Goal: Leave review/rating: Leave review/rating

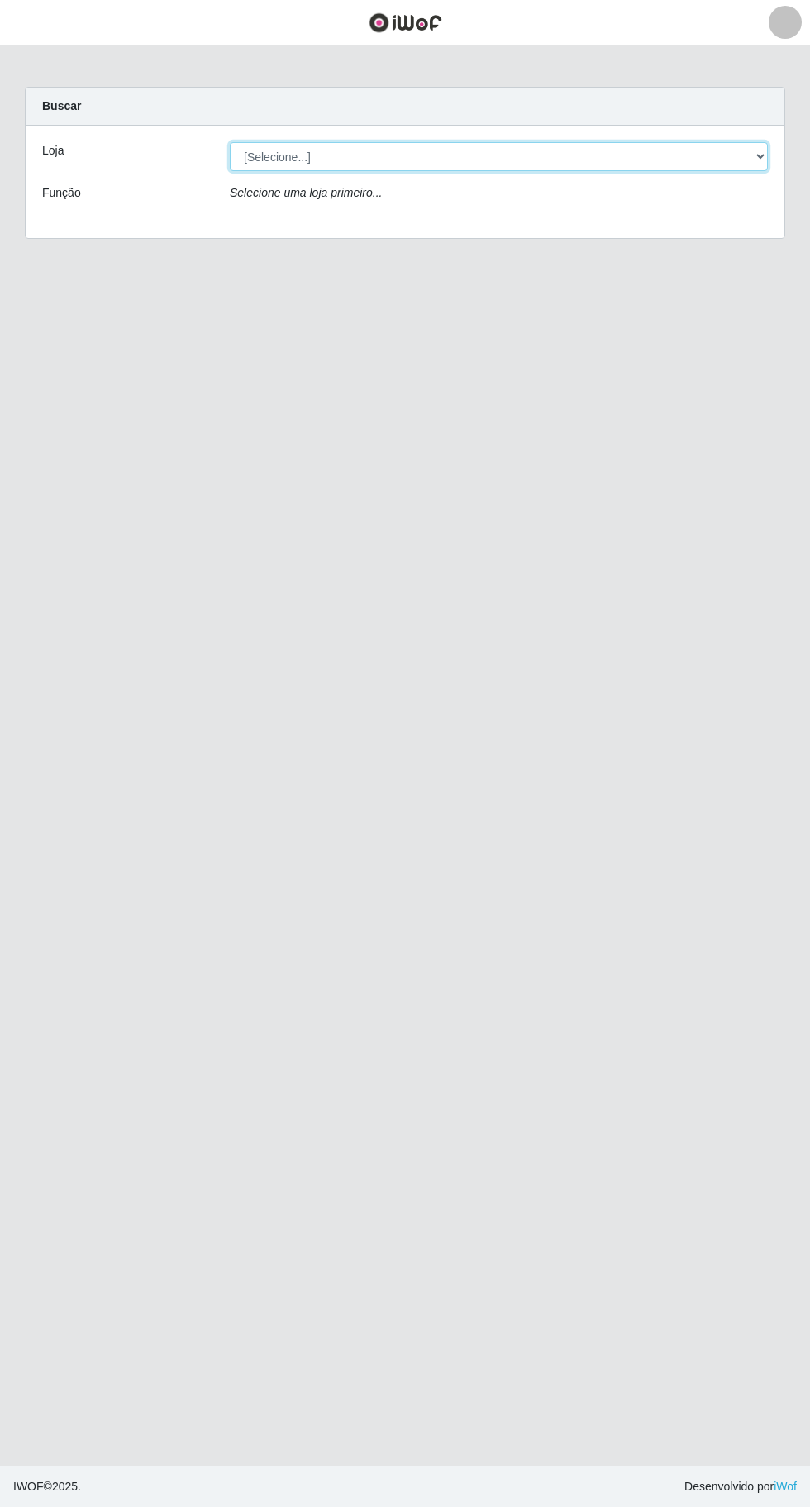
click at [418, 169] on select "[Selecione...] Extraplus - [GEOGRAPHIC_DATA] 03 - [GEOGRAPHIC_DATA]" at bounding box center [499, 156] width 538 height 29
select select "468"
click at [230, 142] on select "[Selecione...] Extraplus - [GEOGRAPHIC_DATA] 03 - [GEOGRAPHIC_DATA]" at bounding box center [499, 156] width 538 height 29
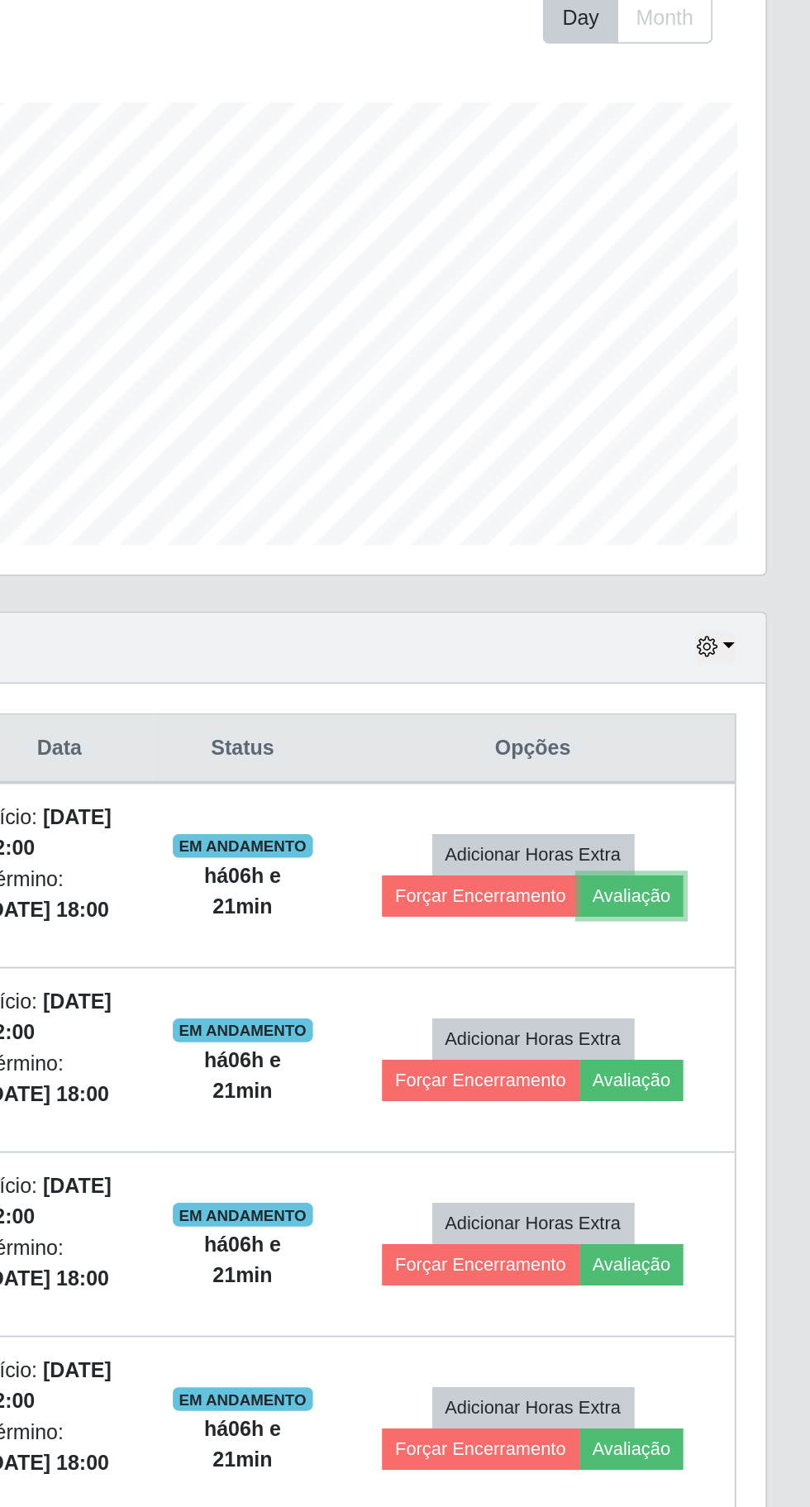
click at [734, 792] on button "Avaliação" at bounding box center [709, 787] width 59 height 23
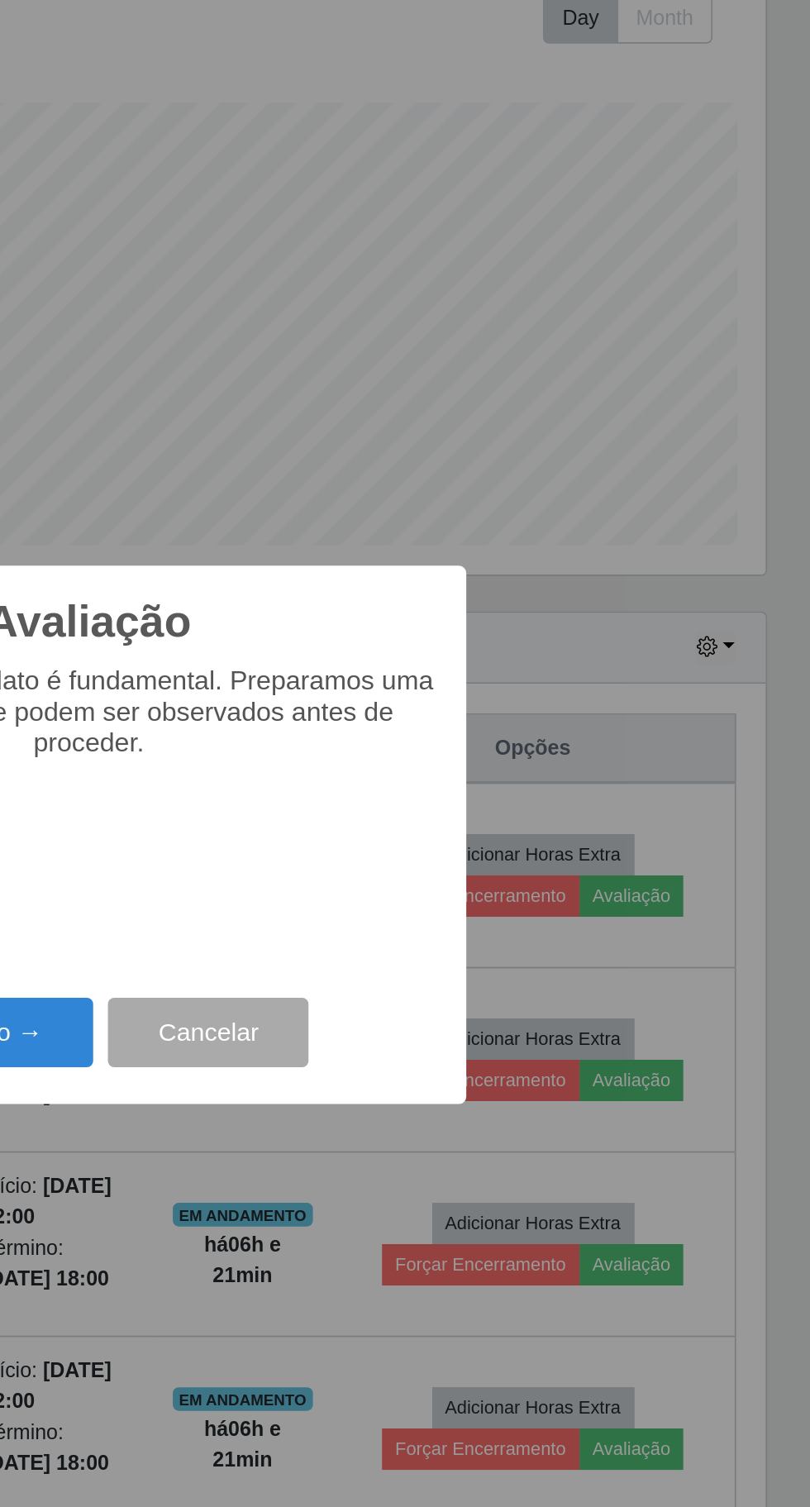
click at [396, 857] on button "Próximo →" at bounding box center [345, 864] width 126 height 39
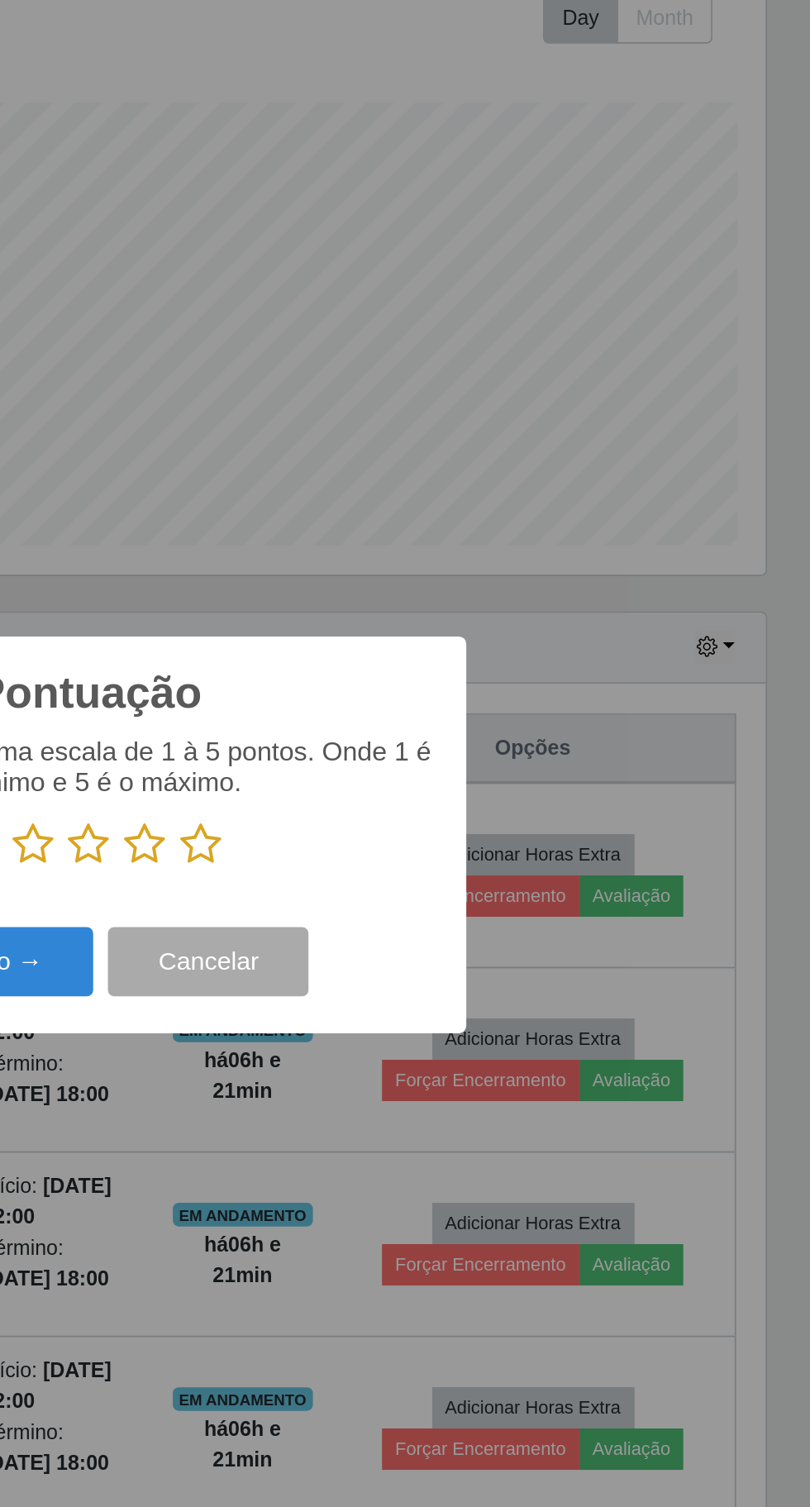
click at [466, 753] on icon at bounding box center [467, 759] width 23 height 25
click at [456, 771] on input "radio" at bounding box center [456, 771] width 0 height 0
click at [394, 829] on button "Próximo →" at bounding box center [345, 824] width 126 height 39
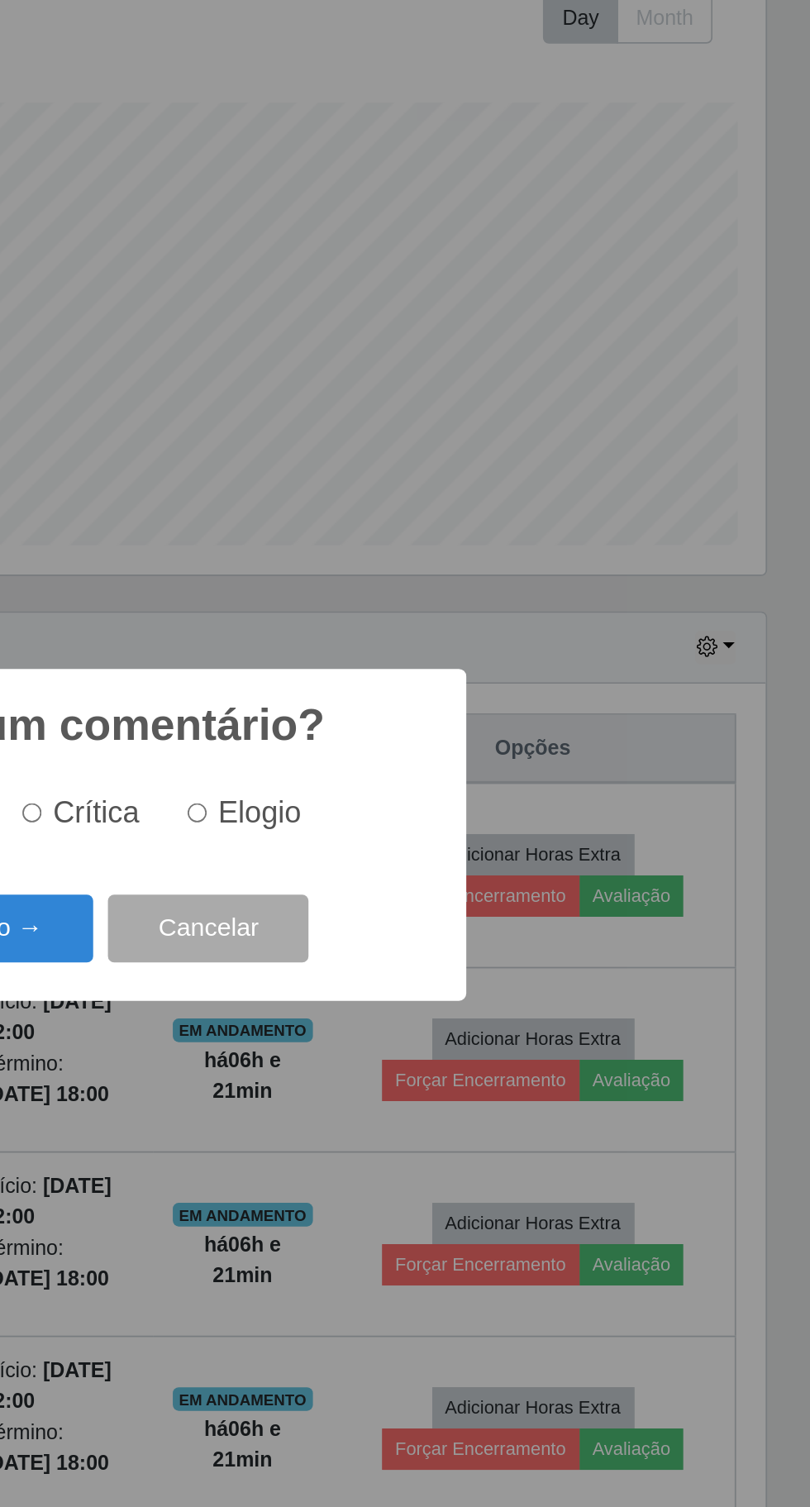
click at [394, 804] on button "Próximo →" at bounding box center [345, 806] width 126 height 39
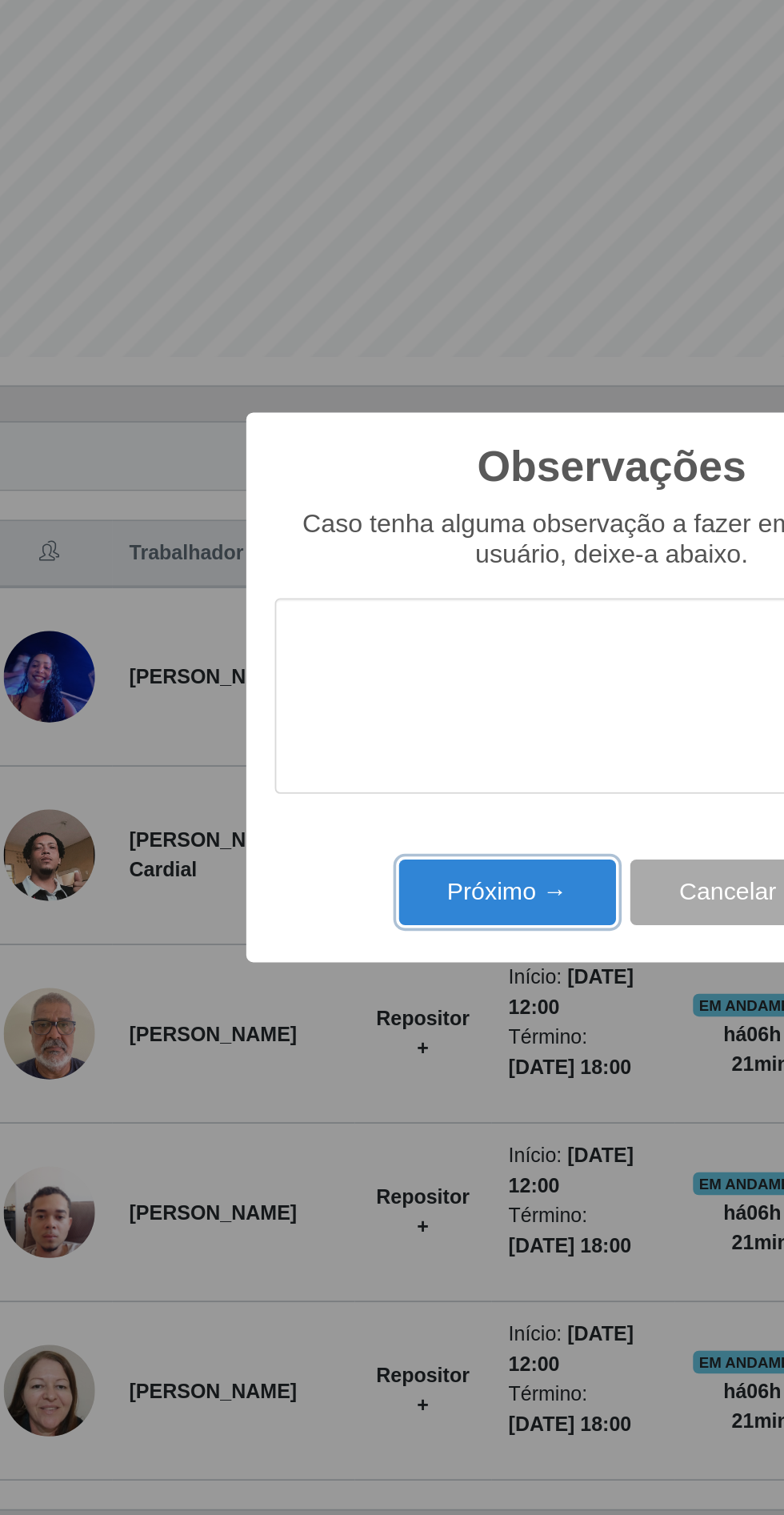
click at [353, 872] on button "Próximo →" at bounding box center [334, 872] width 122 height 38
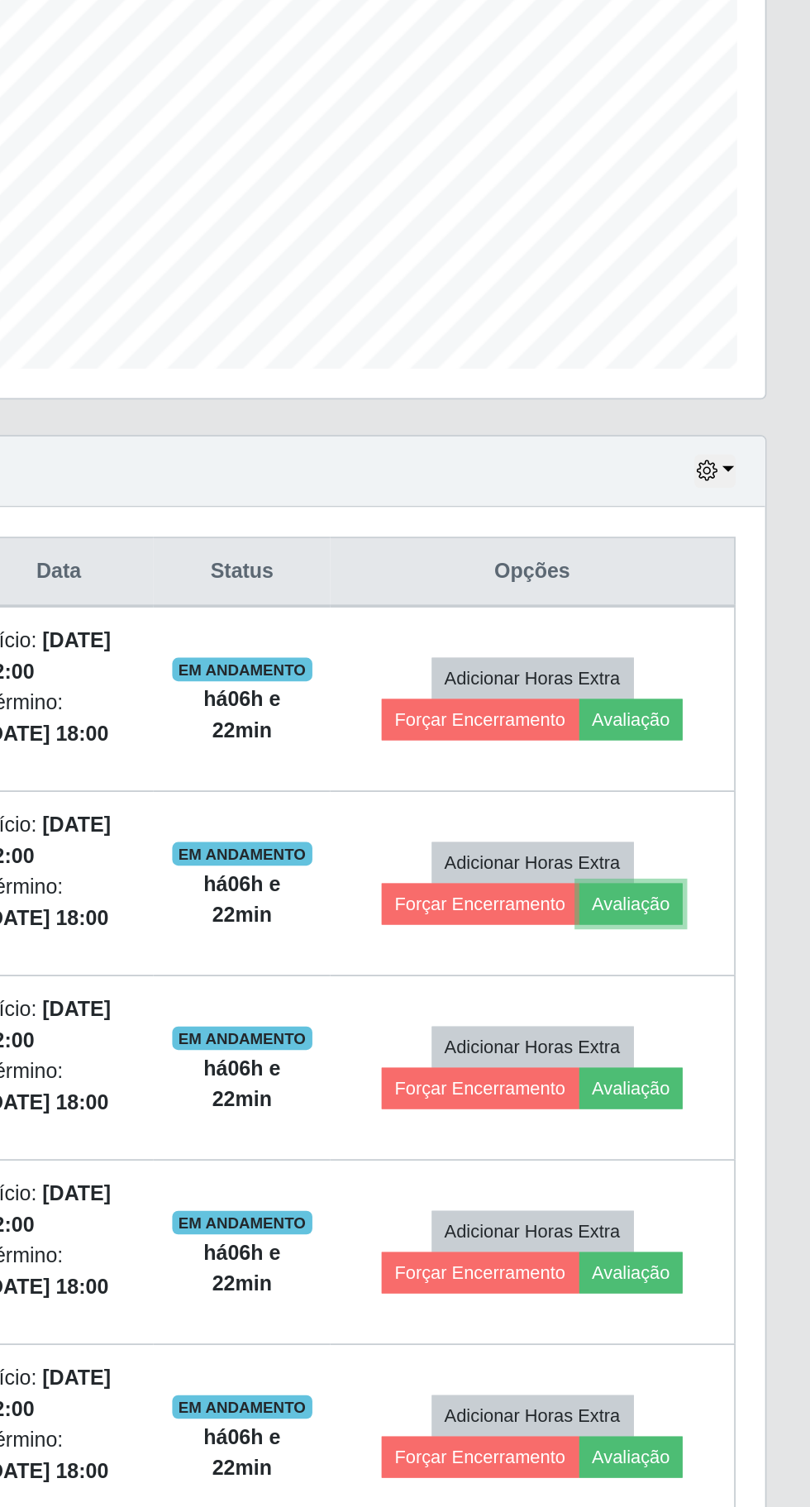
click at [736, 894] on button "Avaliação" at bounding box center [709, 891] width 59 height 23
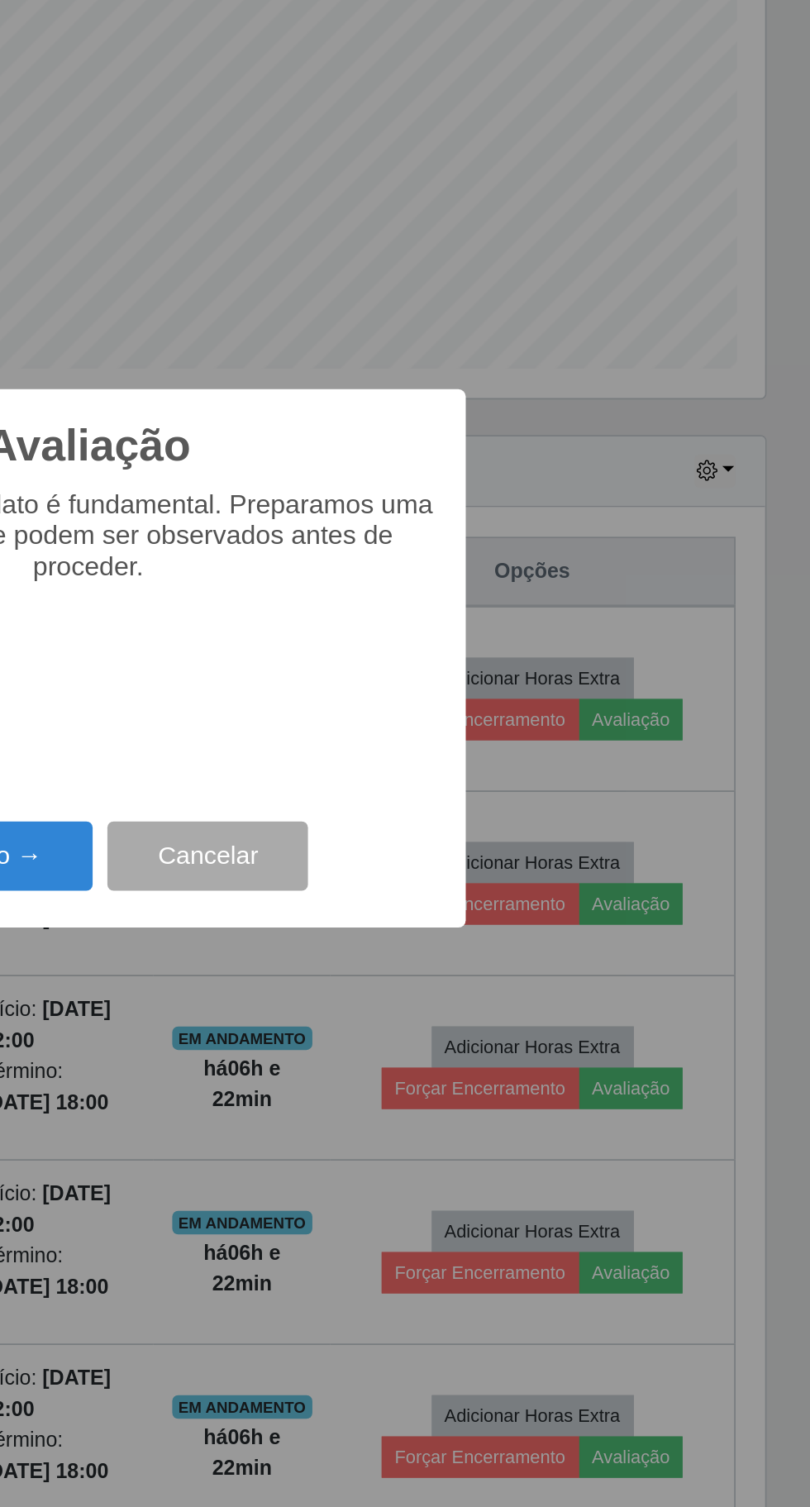
click at [394, 874] on button "Próximo →" at bounding box center [345, 864] width 126 height 39
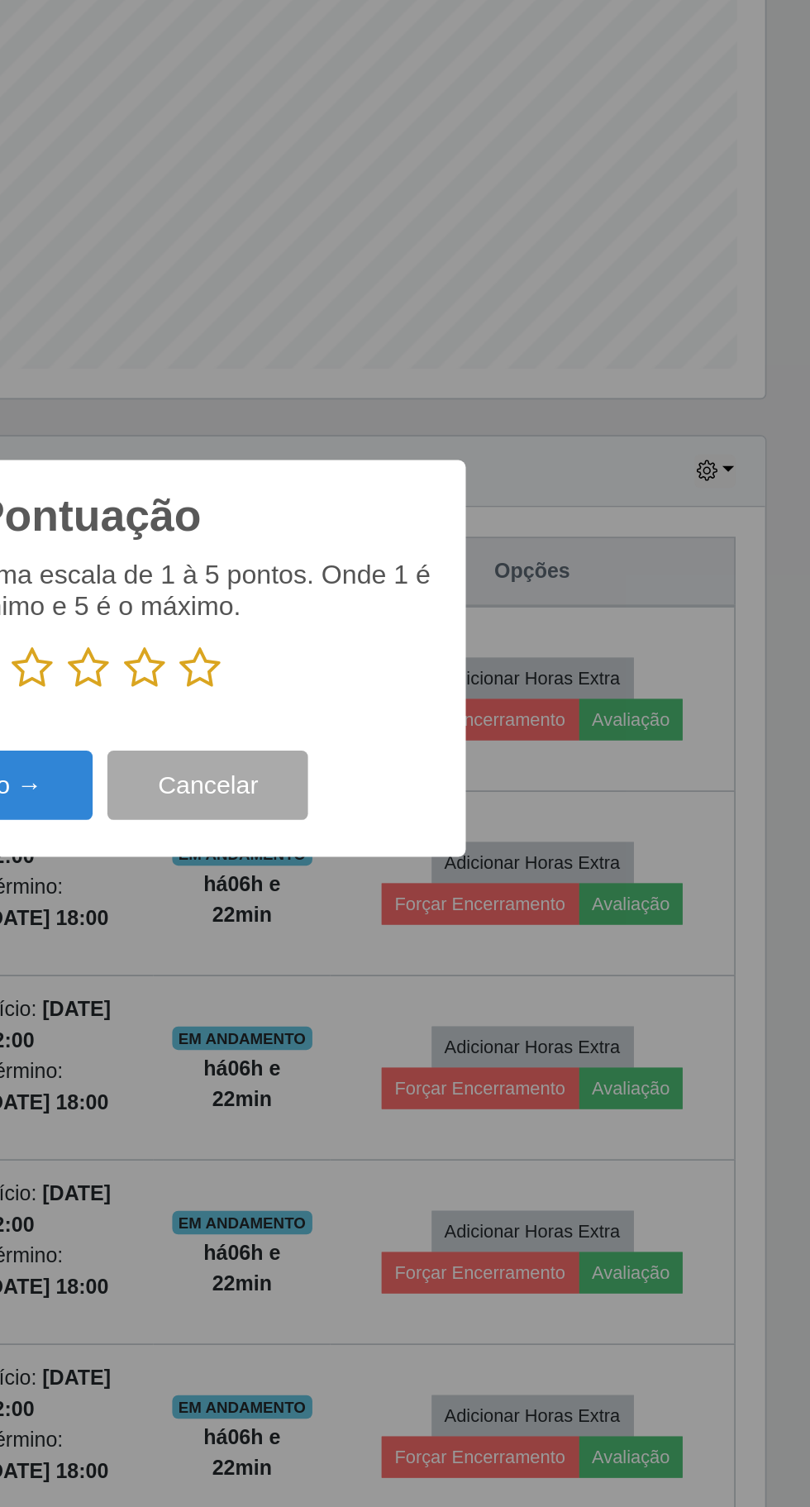
click at [477, 757] on icon at bounding box center [467, 759] width 23 height 25
click at [456, 771] on input "radio" at bounding box center [456, 771] width 0 height 0
click at [389, 834] on button "Próximo →" at bounding box center [345, 824] width 126 height 39
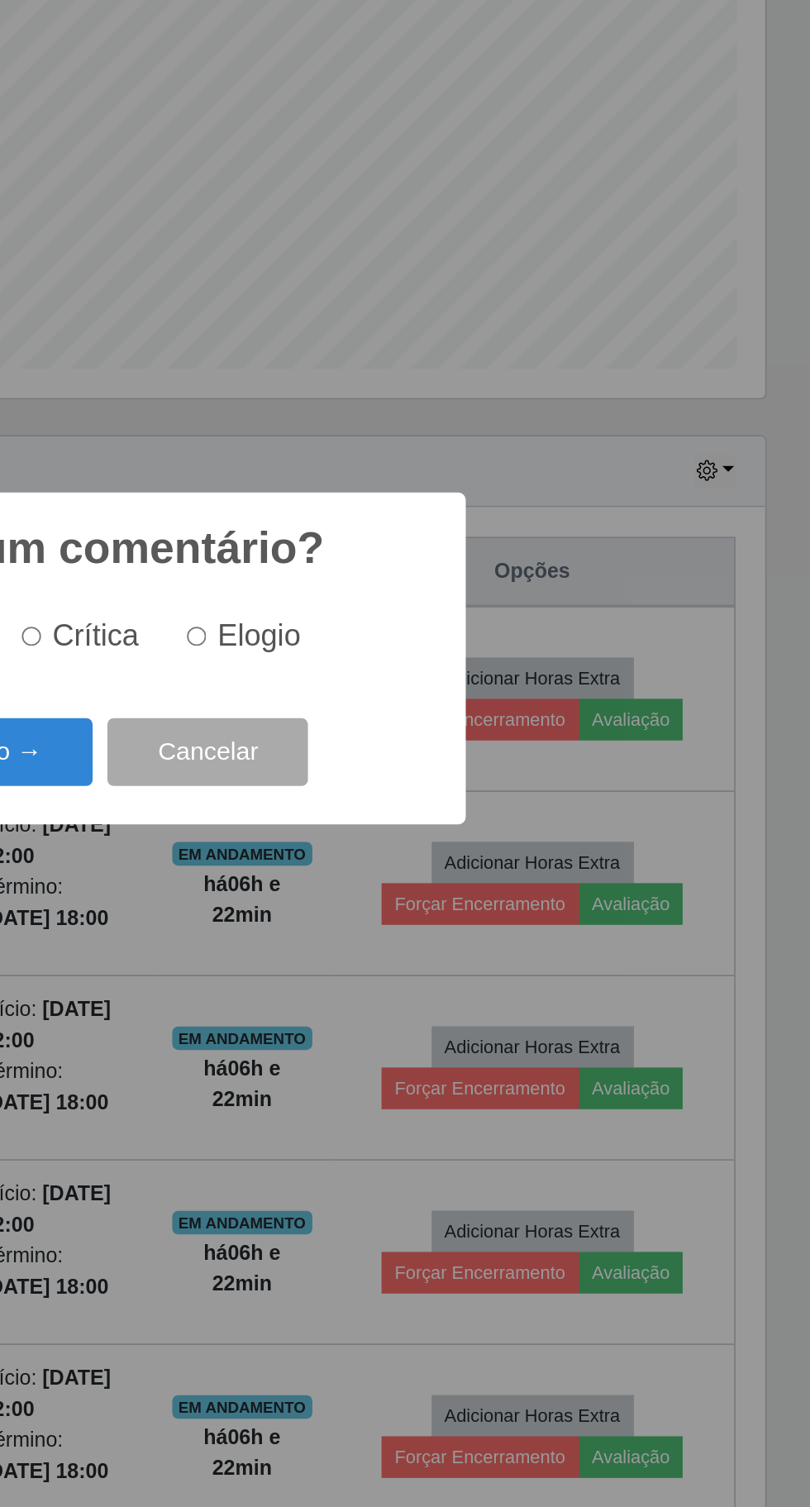
click at [387, 811] on button "Próximo →" at bounding box center [345, 806] width 126 height 39
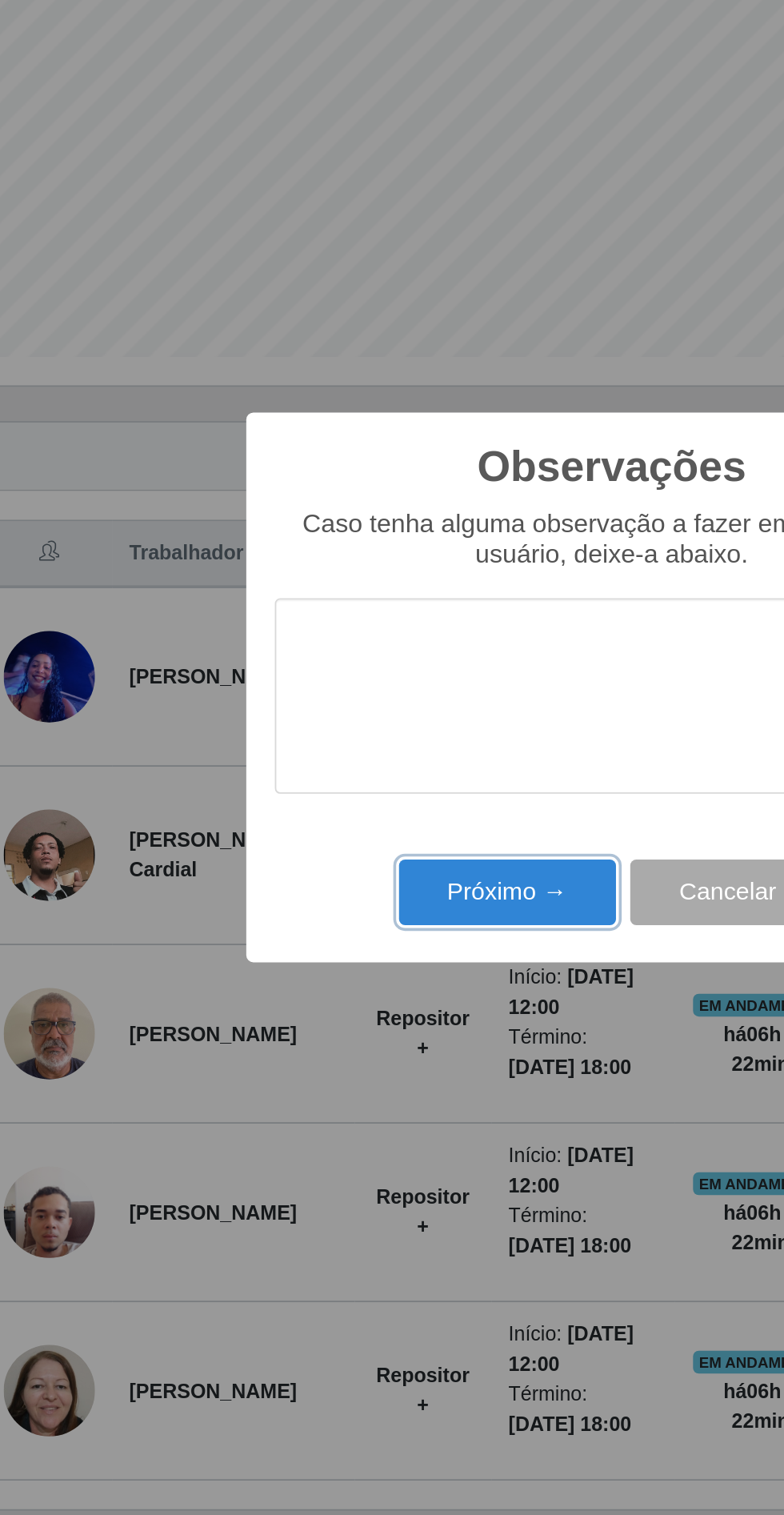
click at [334, 861] on button "Próximo →" at bounding box center [334, 872] width 122 height 38
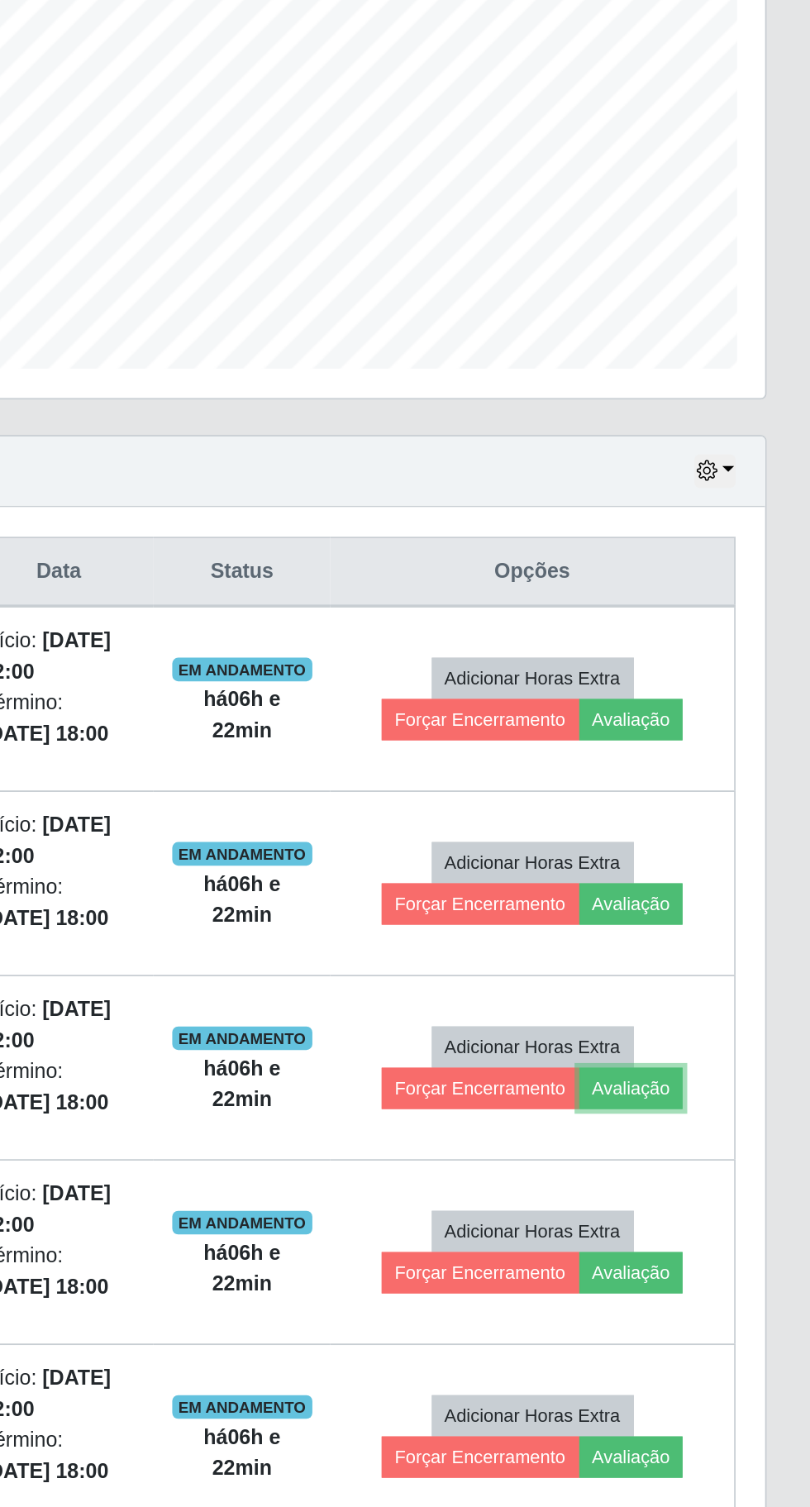
click at [724, 994] on button "Avaliação" at bounding box center [709, 994] width 59 height 23
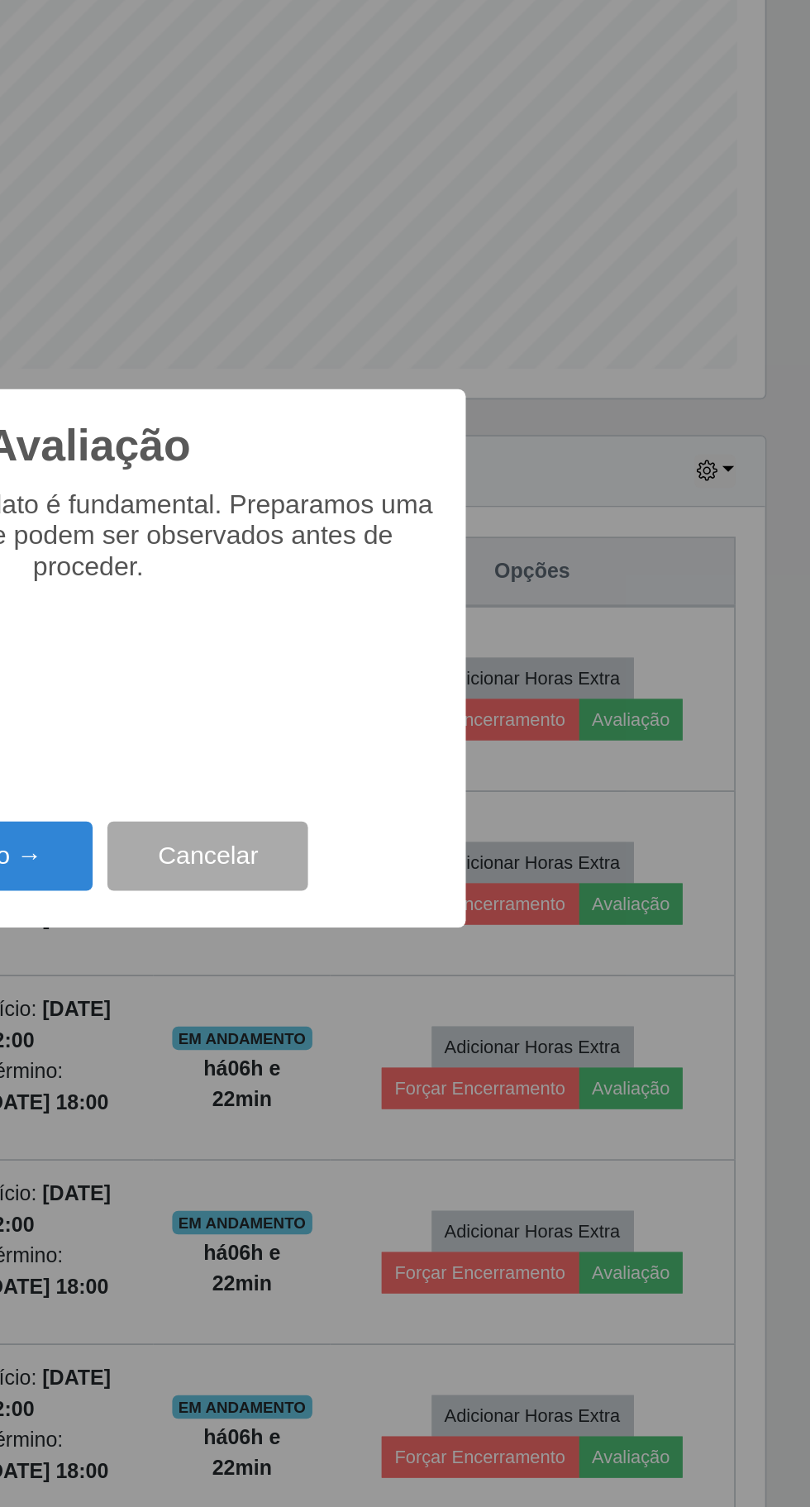
click at [387, 864] on button "Próximo →" at bounding box center [345, 864] width 126 height 39
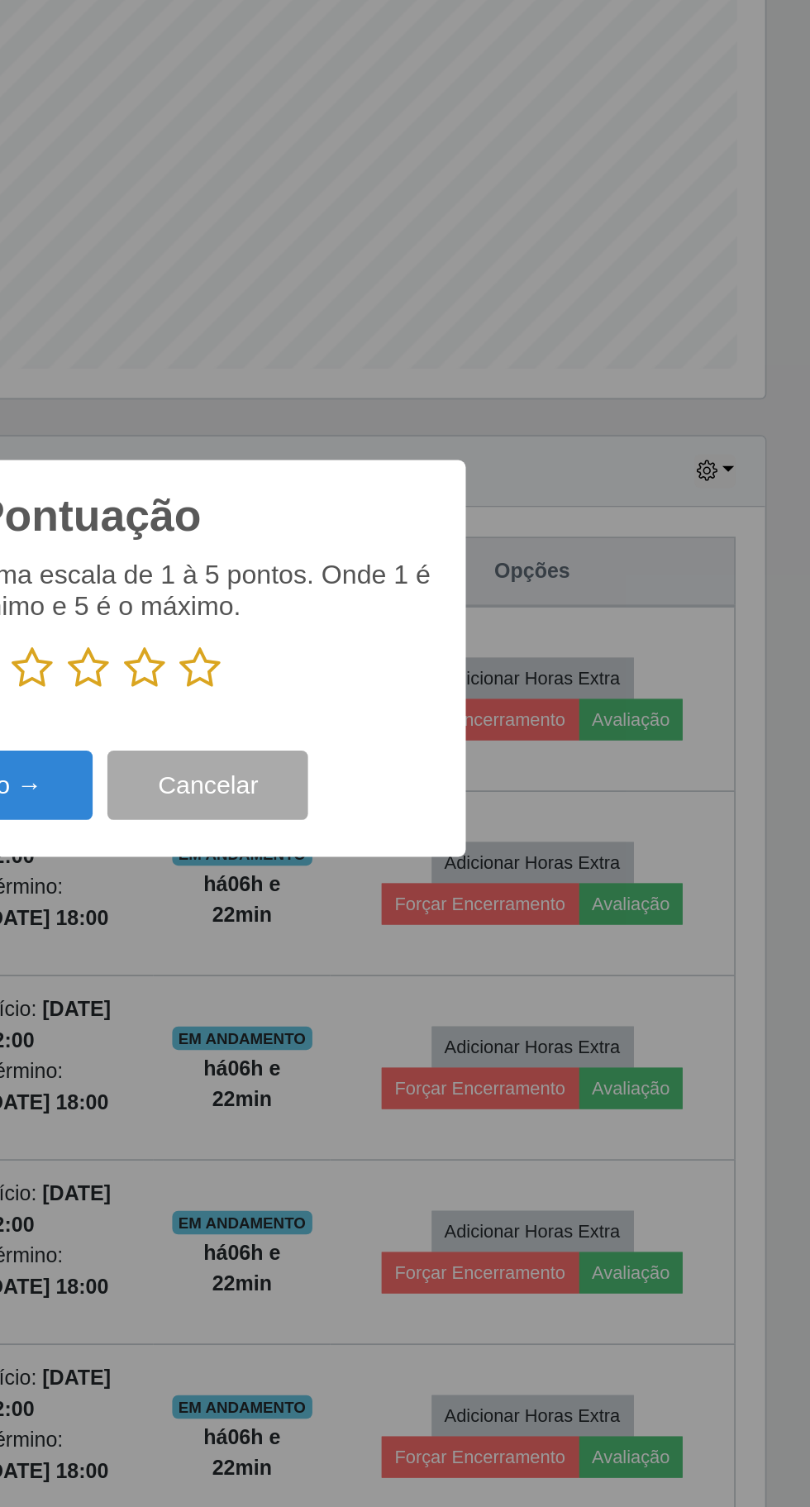
click at [475, 756] on icon at bounding box center [467, 759] width 23 height 25
click at [456, 771] on input "radio" at bounding box center [456, 771] width 0 height 0
click at [397, 833] on button "Próximo →" at bounding box center [345, 824] width 126 height 39
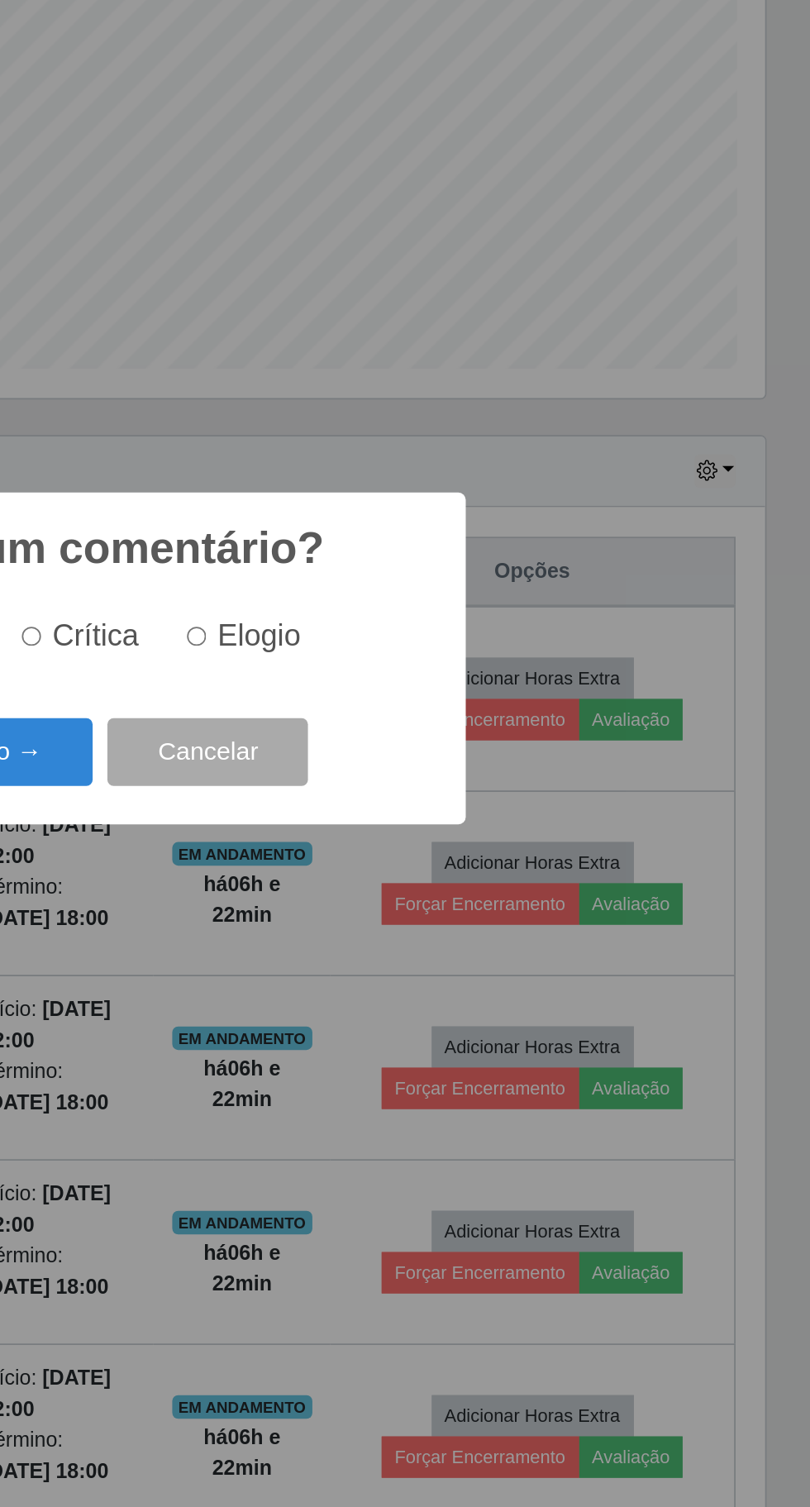
click at [384, 797] on button "Próximo →" at bounding box center [345, 806] width 126 height 39
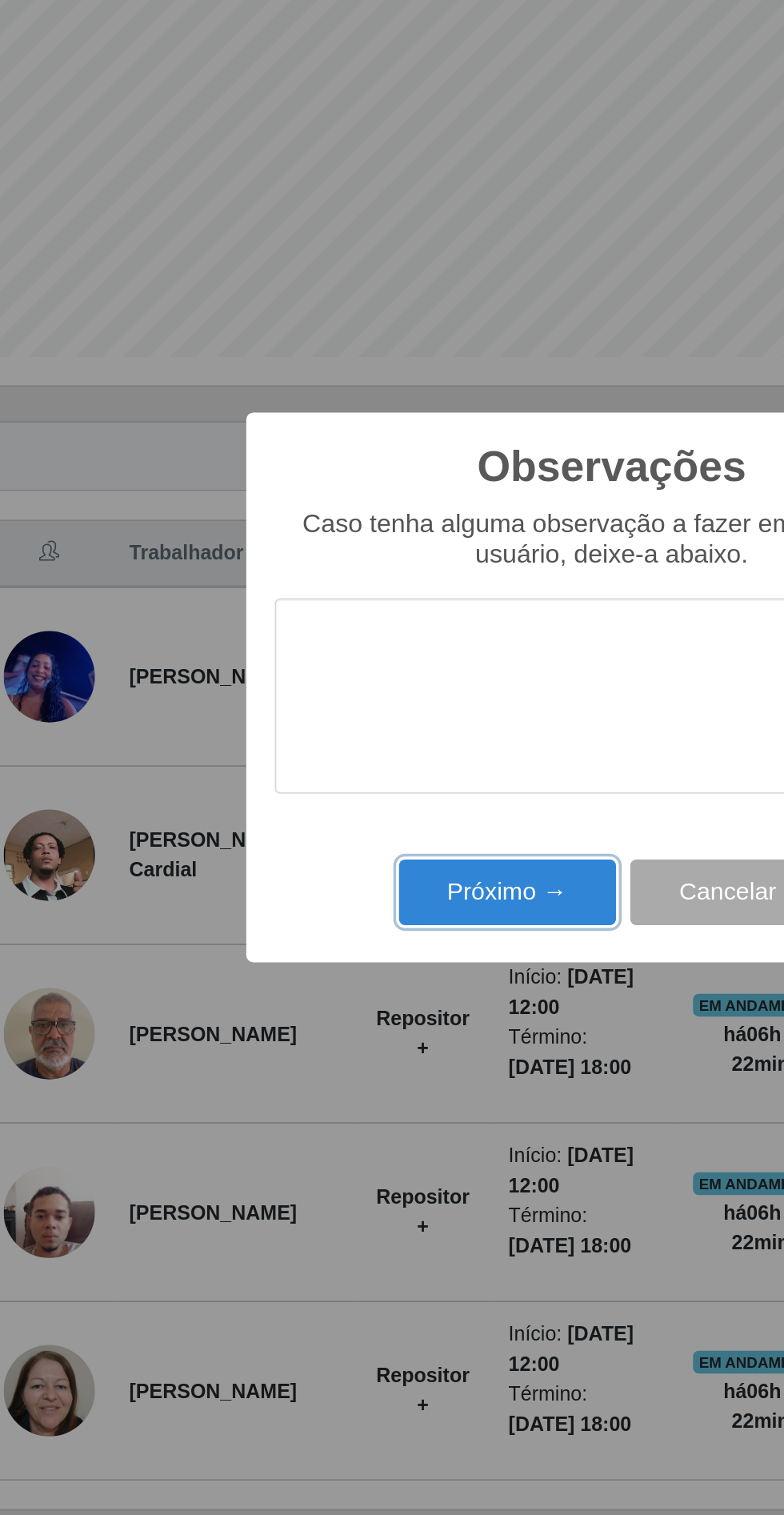
click at [356, 865] on button "Próximo →" at bounding box center [334, 872] width 122 height 38
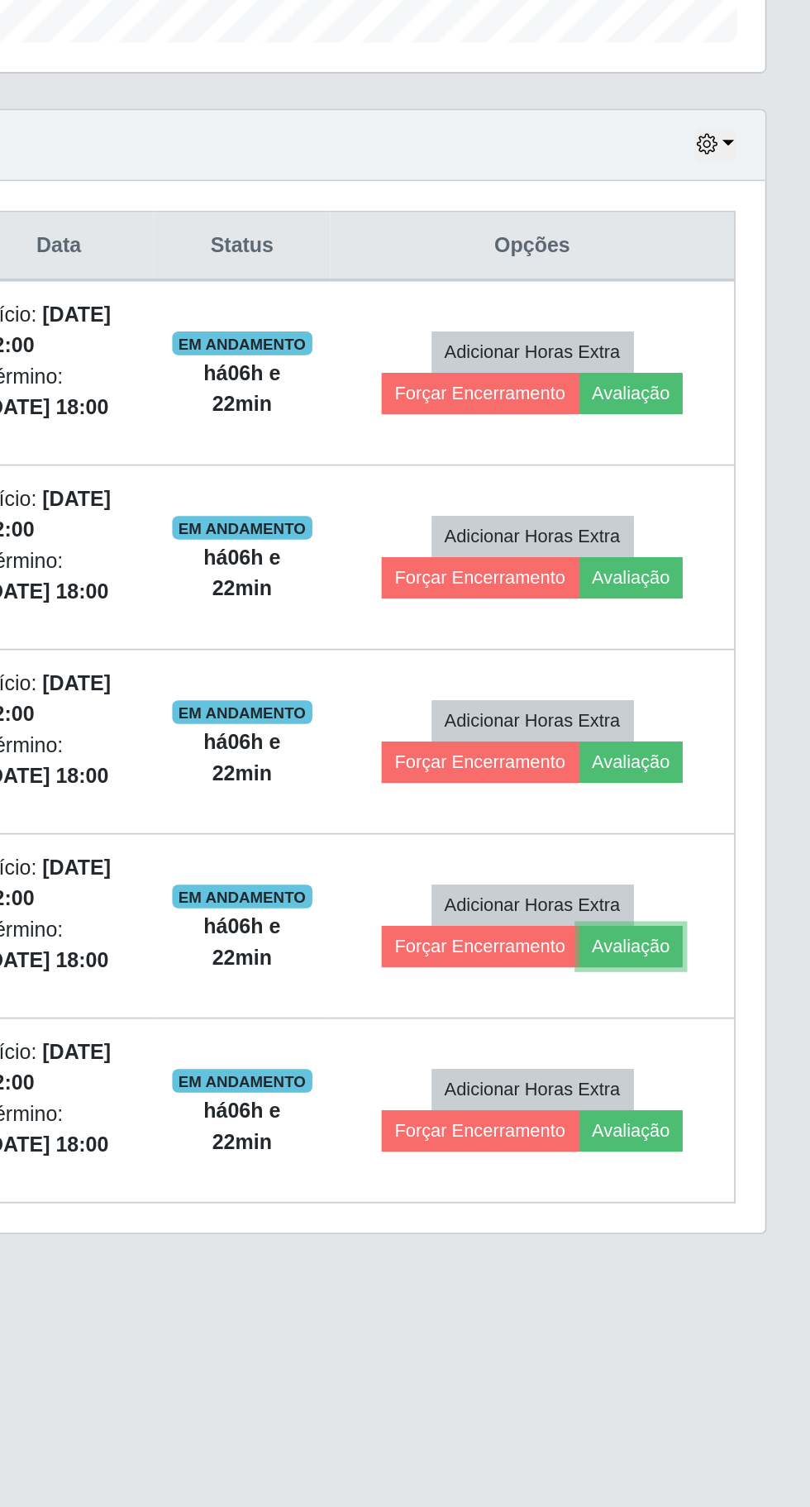
click at [735, 1098] on button "Avaliação" at bounding box center [709, 1097] width 59 height 23
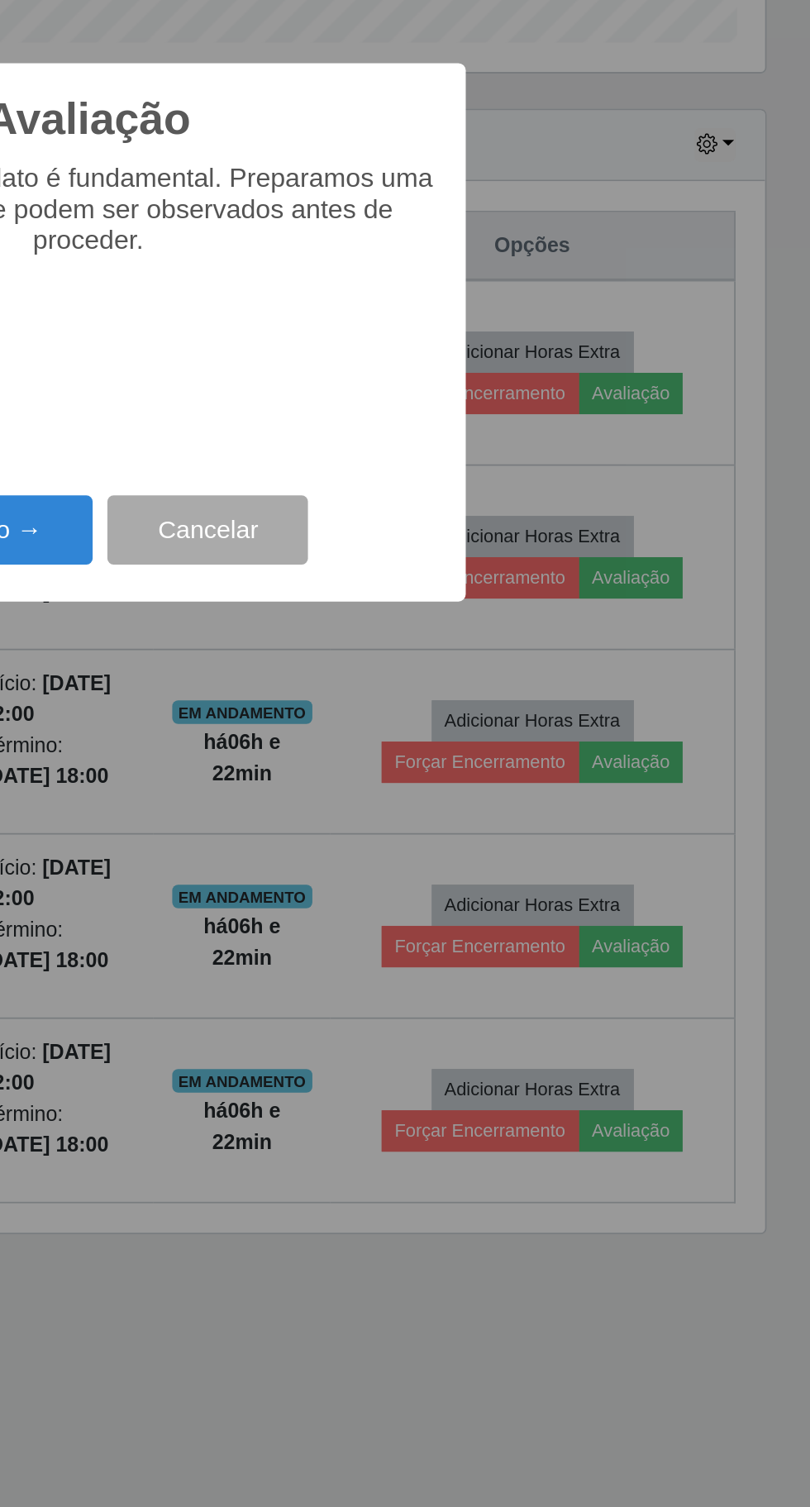
click at [386, 884] on button "Próximo →" at bounding box center [345, 864] width 126 height 39
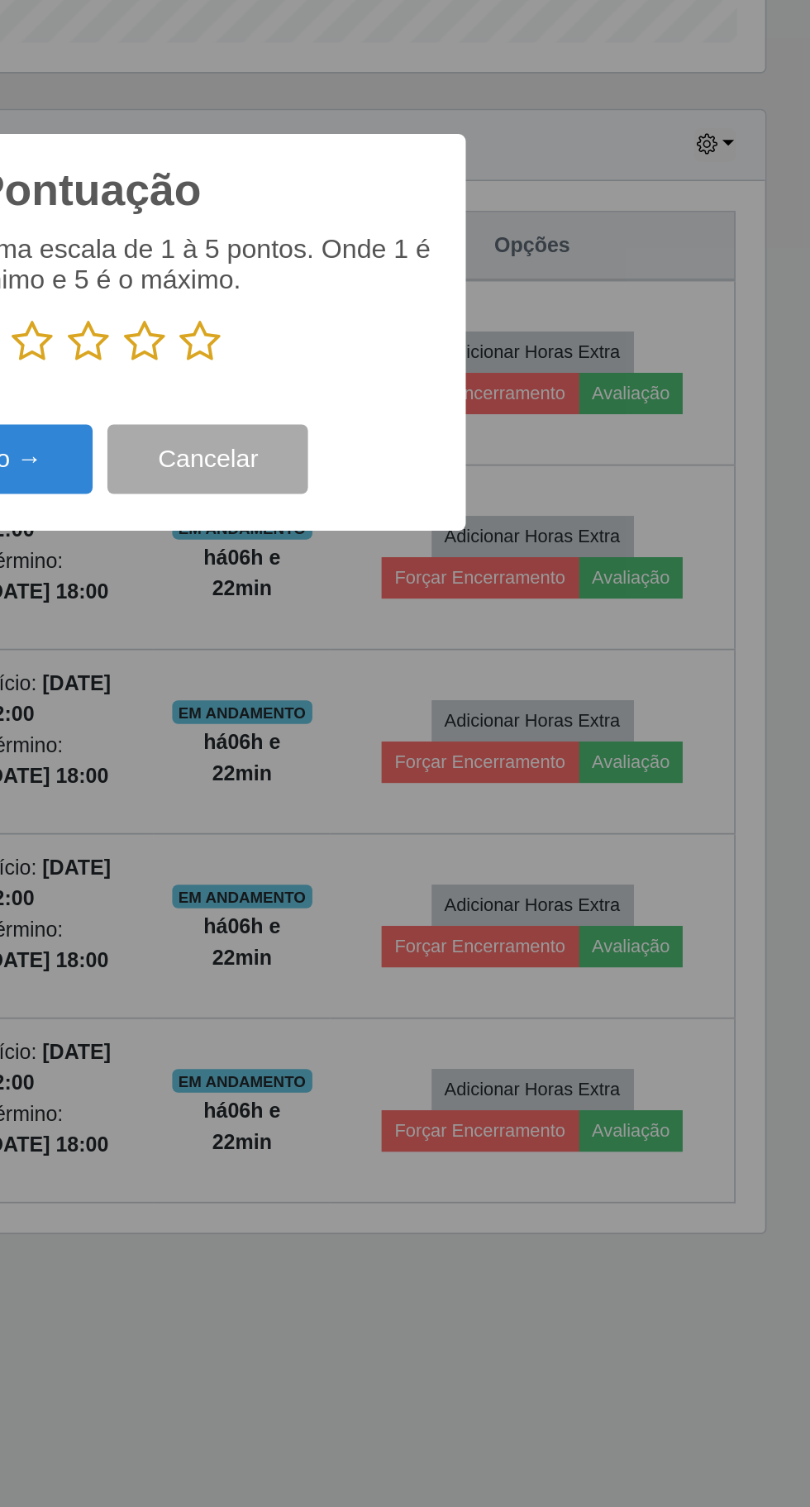
click at [442, 771] on icon at bounding box center [436, 759] width 23 height 25
click at [425, 771] on input "radio" at bounding box center [425, 771] width 0 height 0
click at [458, 771] on icon at bounding box center [467, 759] width 23 height 25
click at [456, 771] on input "radio" at bounding box center [456, 771] width 0 height 0
click at [393, 844] on button "Próximo →" at bounding box center [345, 824] width 126 height 39
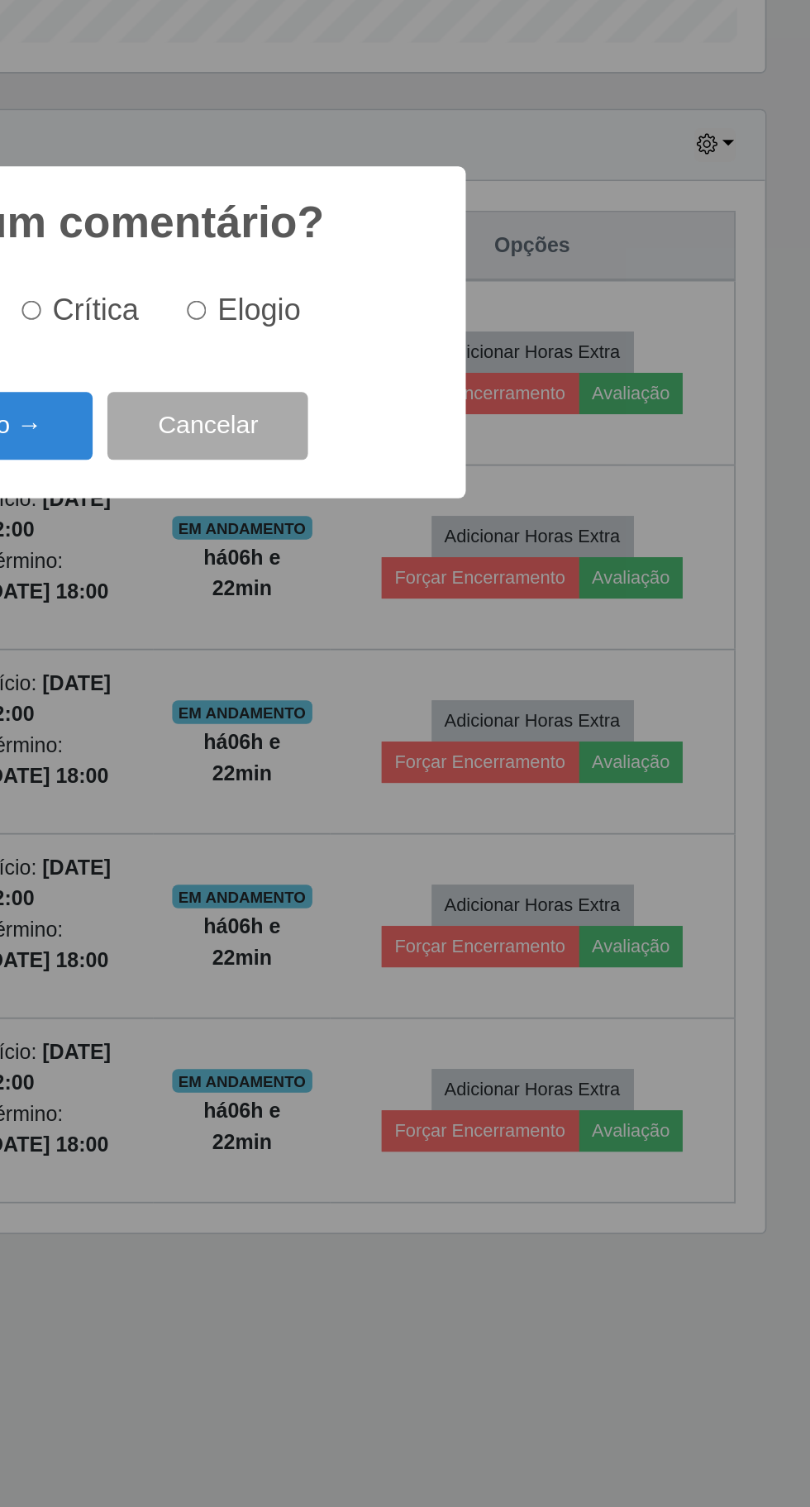
click at [395, 826] on button "Próximo →" at bounding box center [345, 806] width 126 height 39
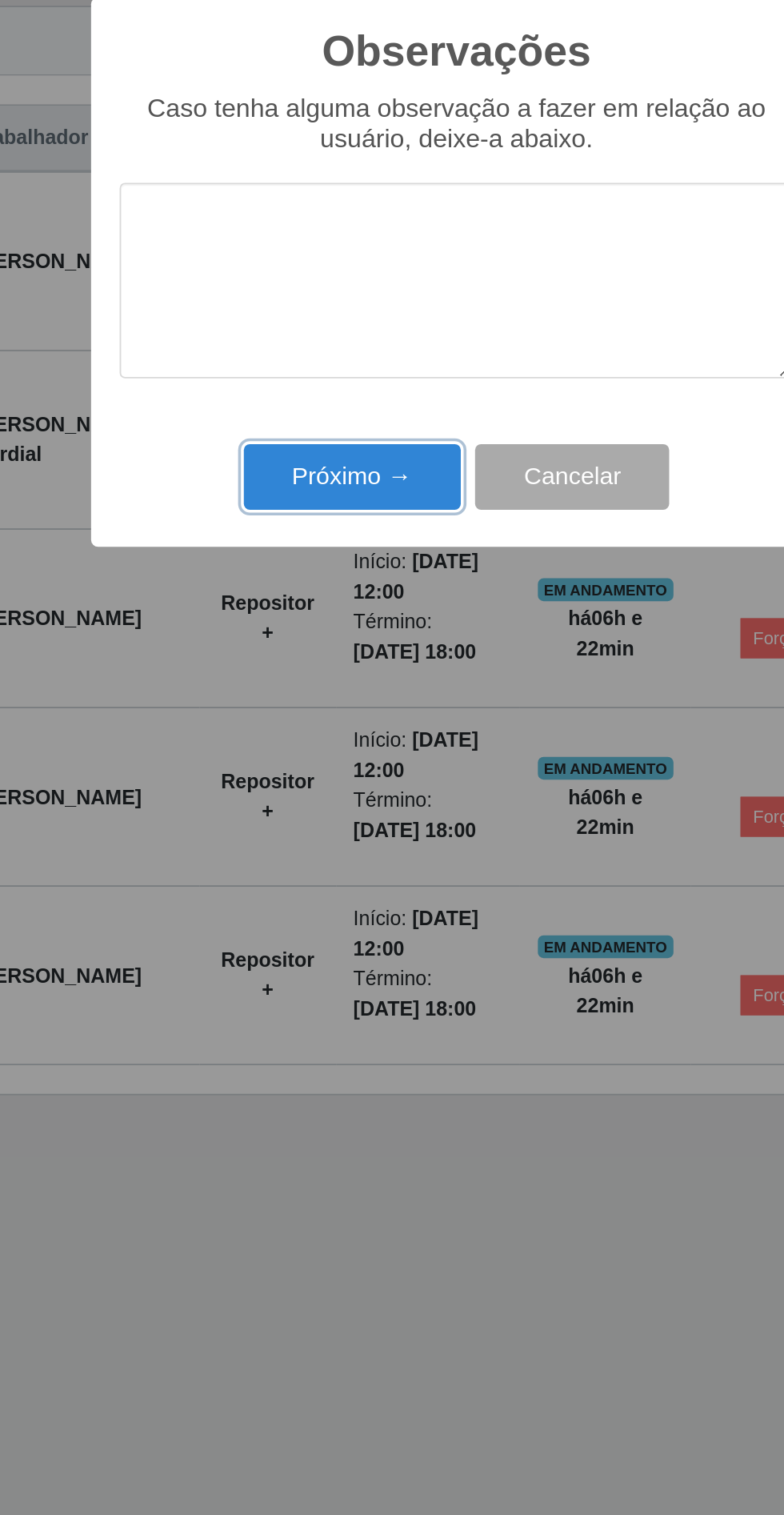
click at [334, 879] on button "Próximo →" at bounding box center [334, 872] width 122 height 38
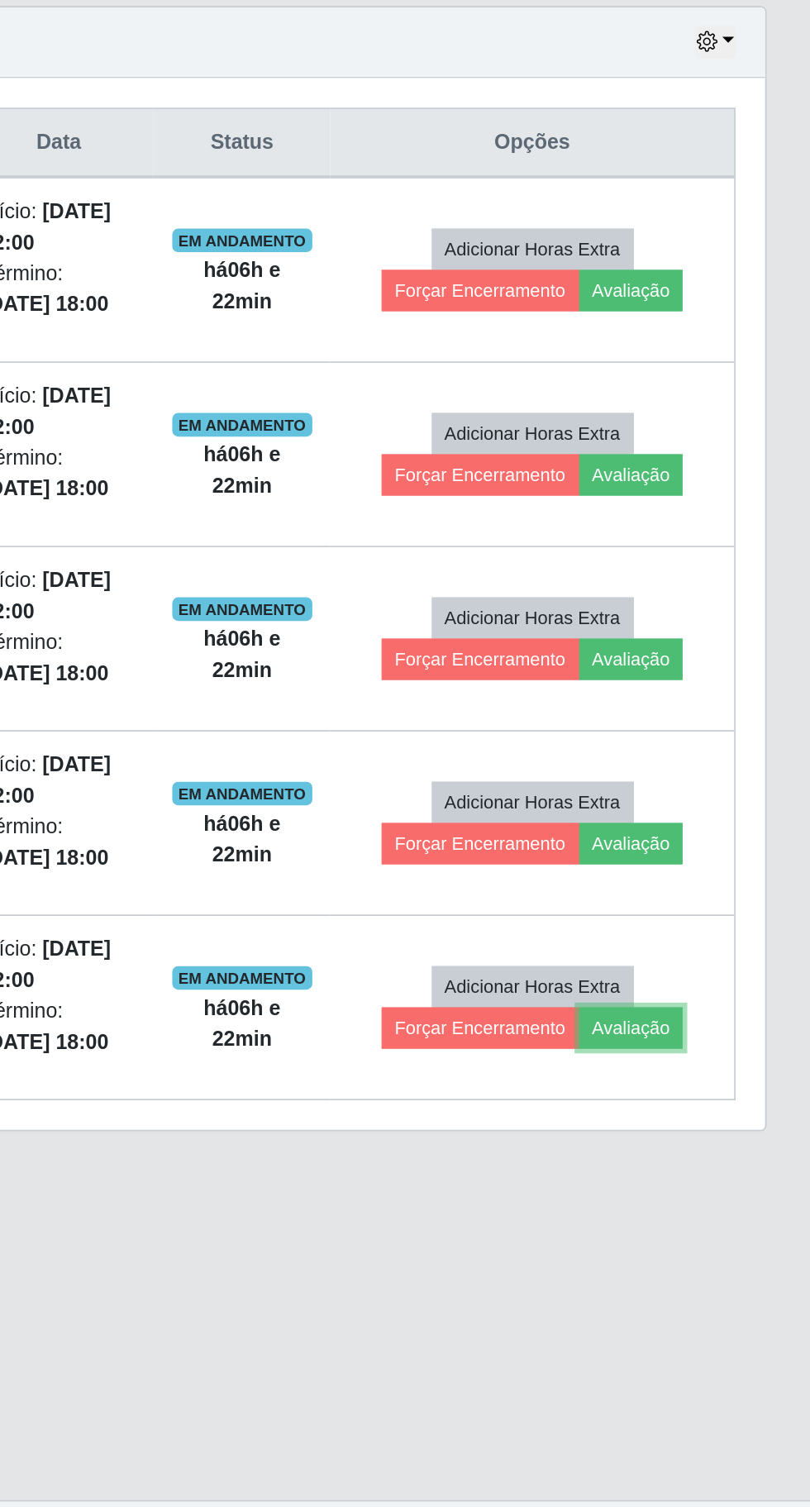
click at [728, 1207] on button "Avaliação" at bounding box center [709, 1201] width 59 height 23
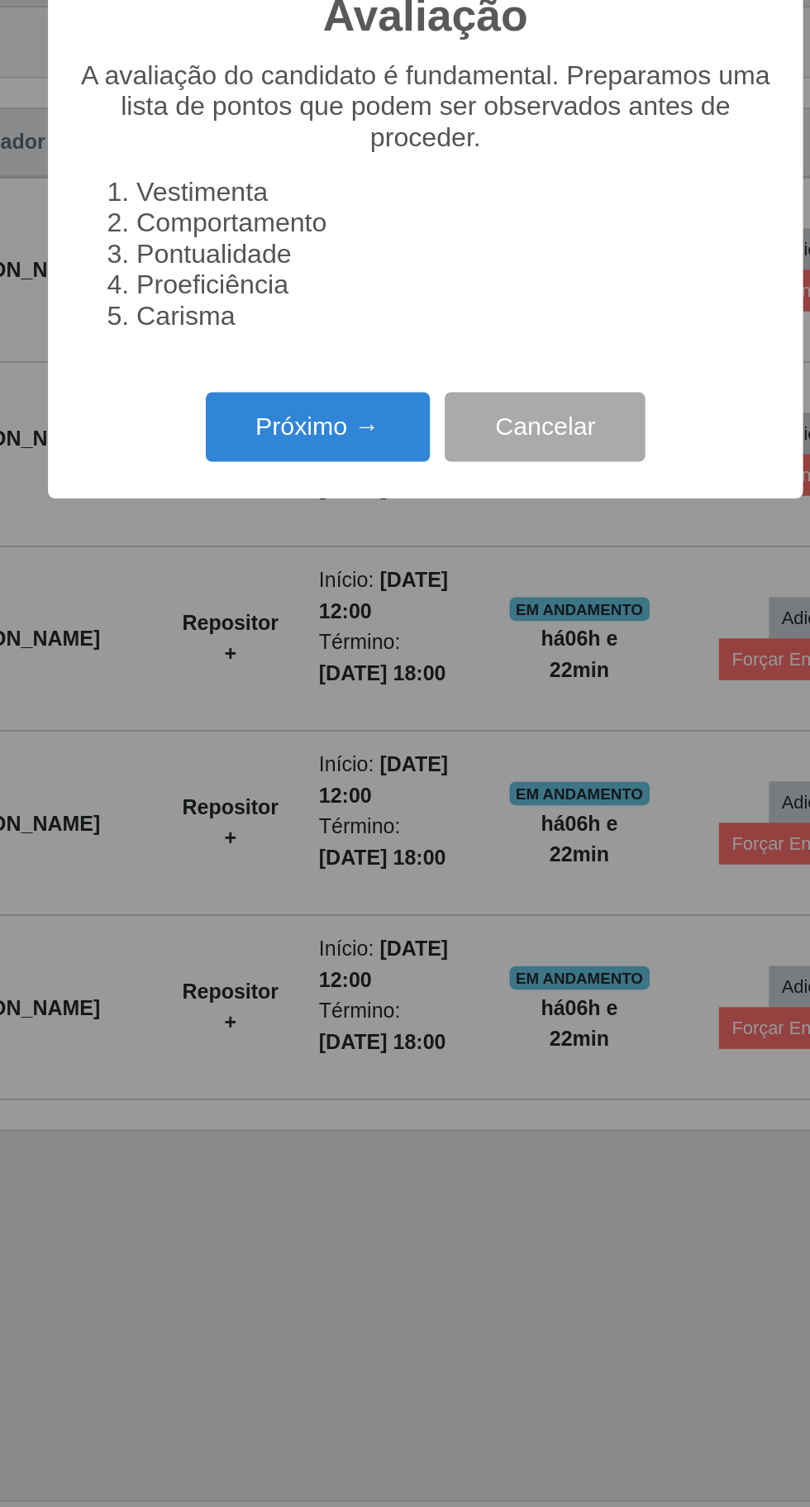
click at [344, 882] on button "Próximo →" at bounding box center [345, 864] width 126 height 39
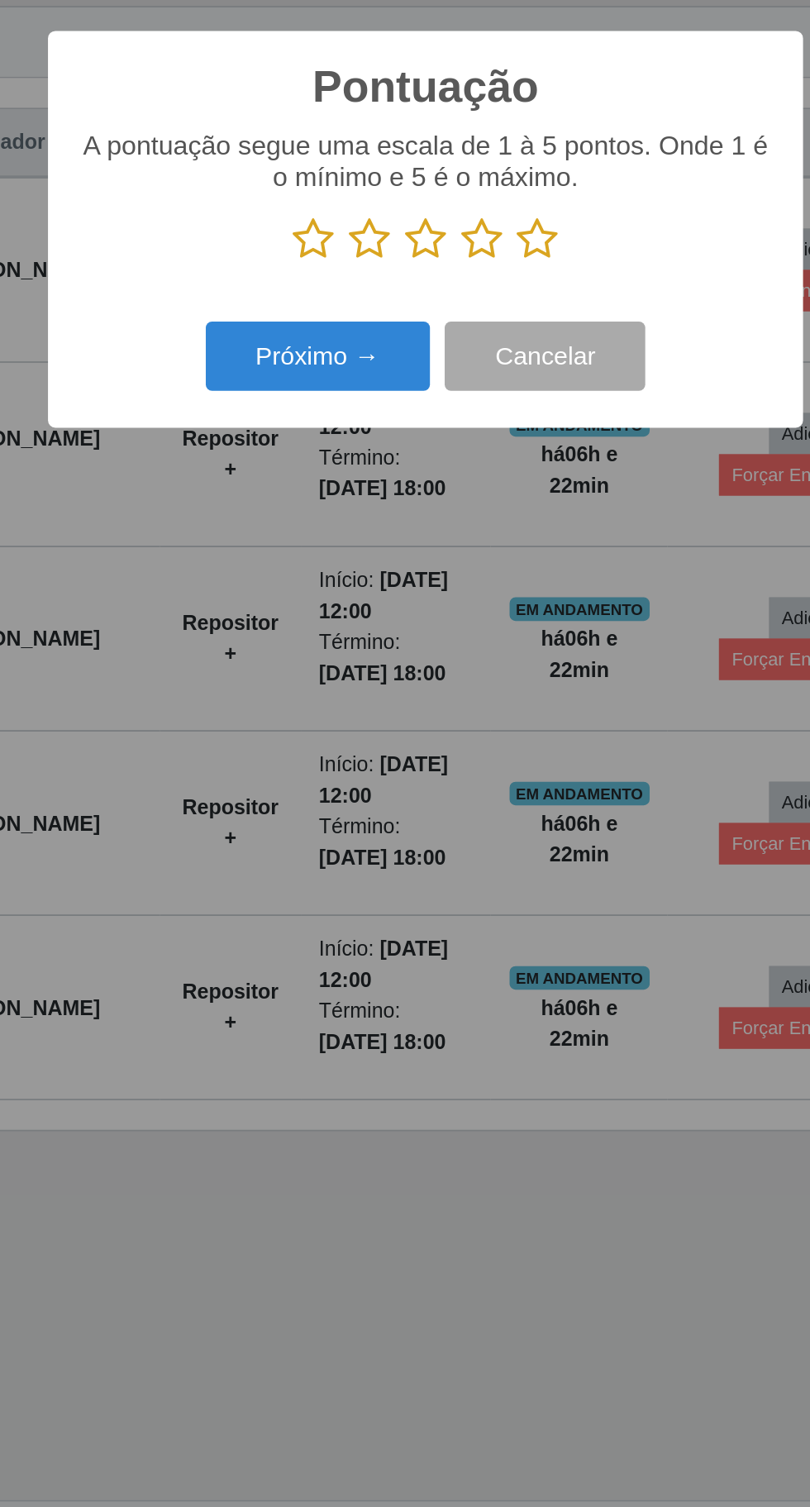
click at [465, 758] on icon at bounding box center [467, 759] width 23 height 25
click at [456, 771] on input "radio" at bounding box center [456, 771] width 0 height 0
click at [355, 821] on button "Próximo →" at bounding box center [345, 824] width 126 height 39
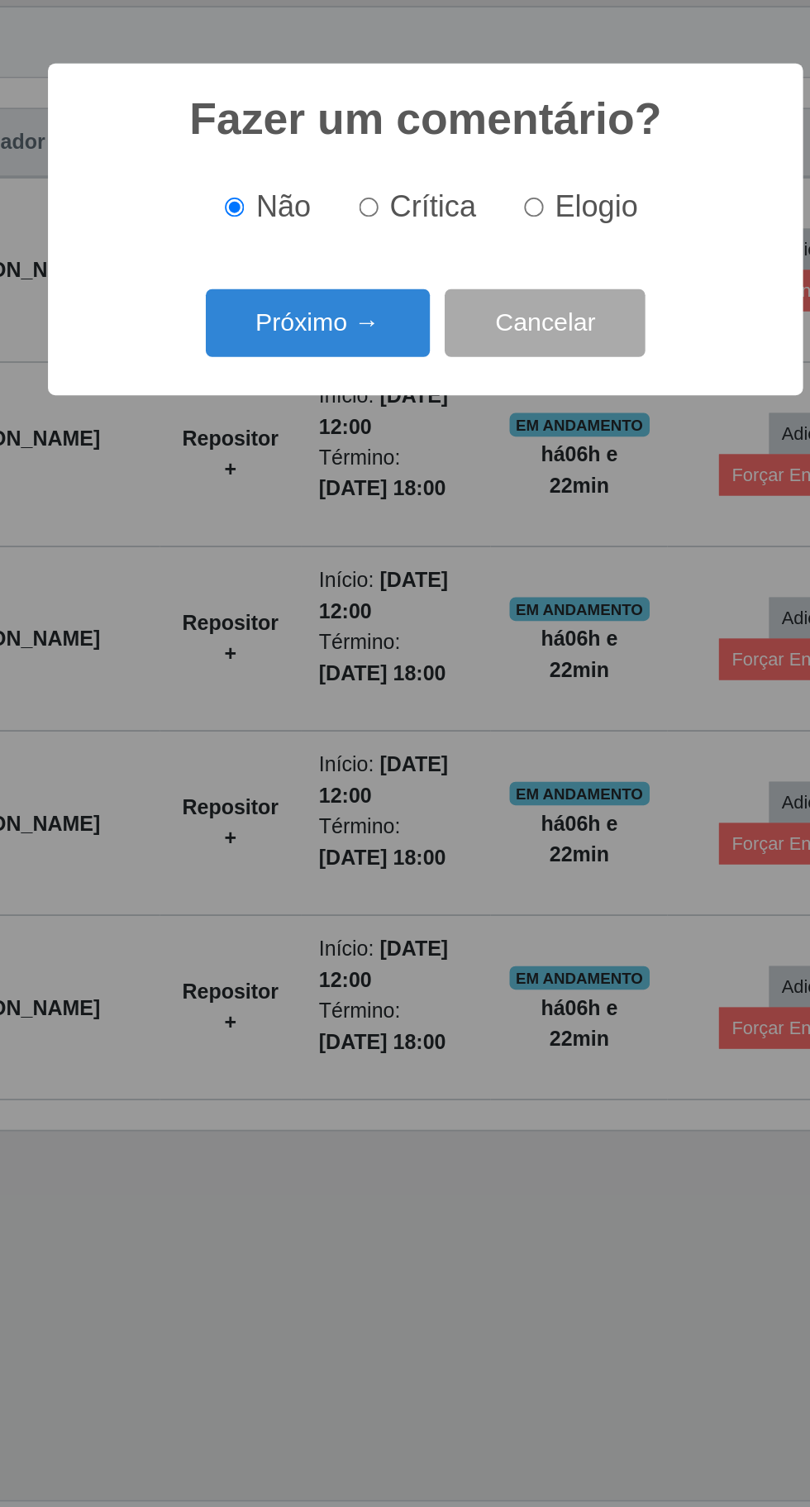
click at [359, 809] on button "Próximo →" at bounding box center [345, 806] width 126 height 39
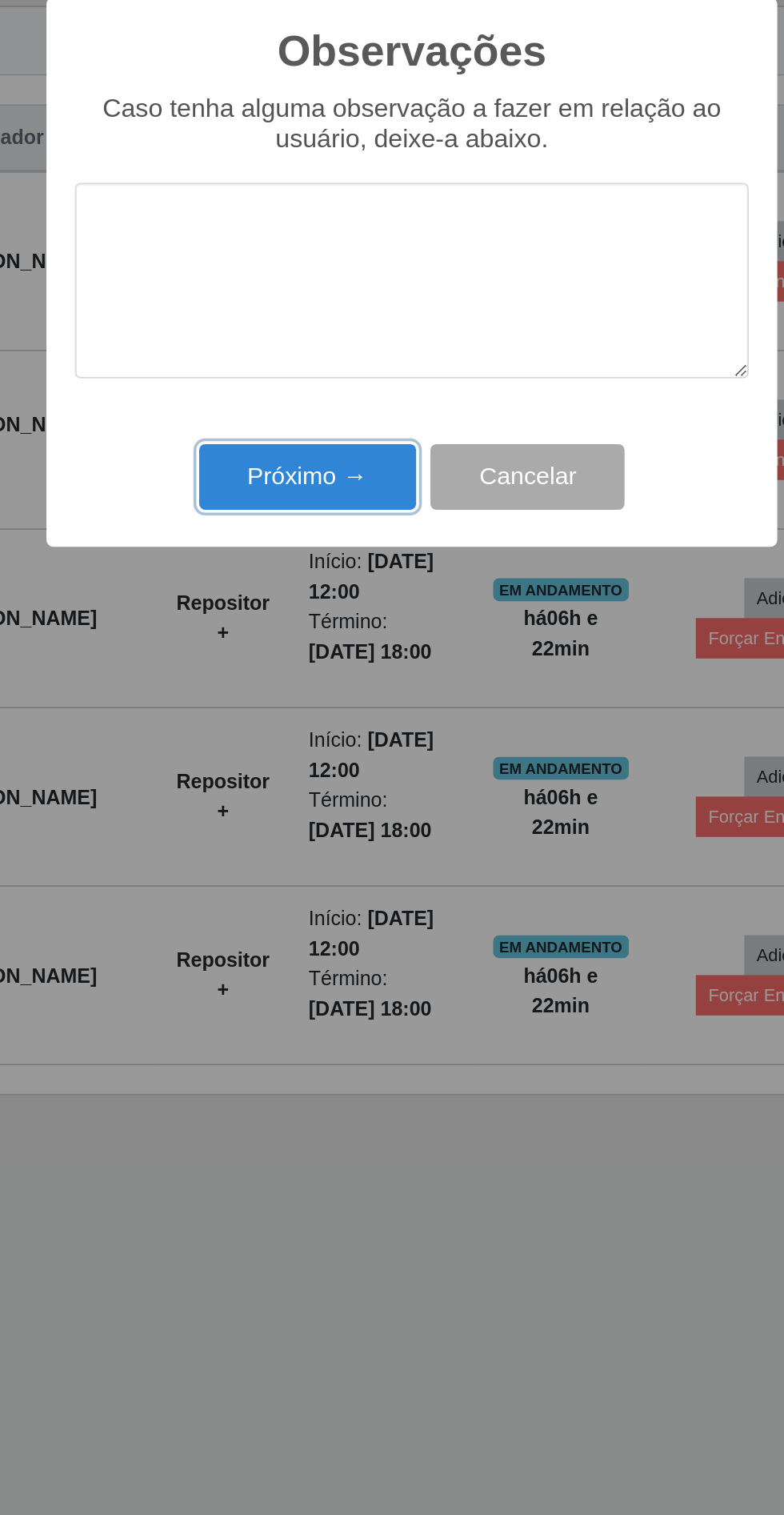
click at [363, 865] on button "Próximo →" at bounding box center [334, 872] width 122 height 38
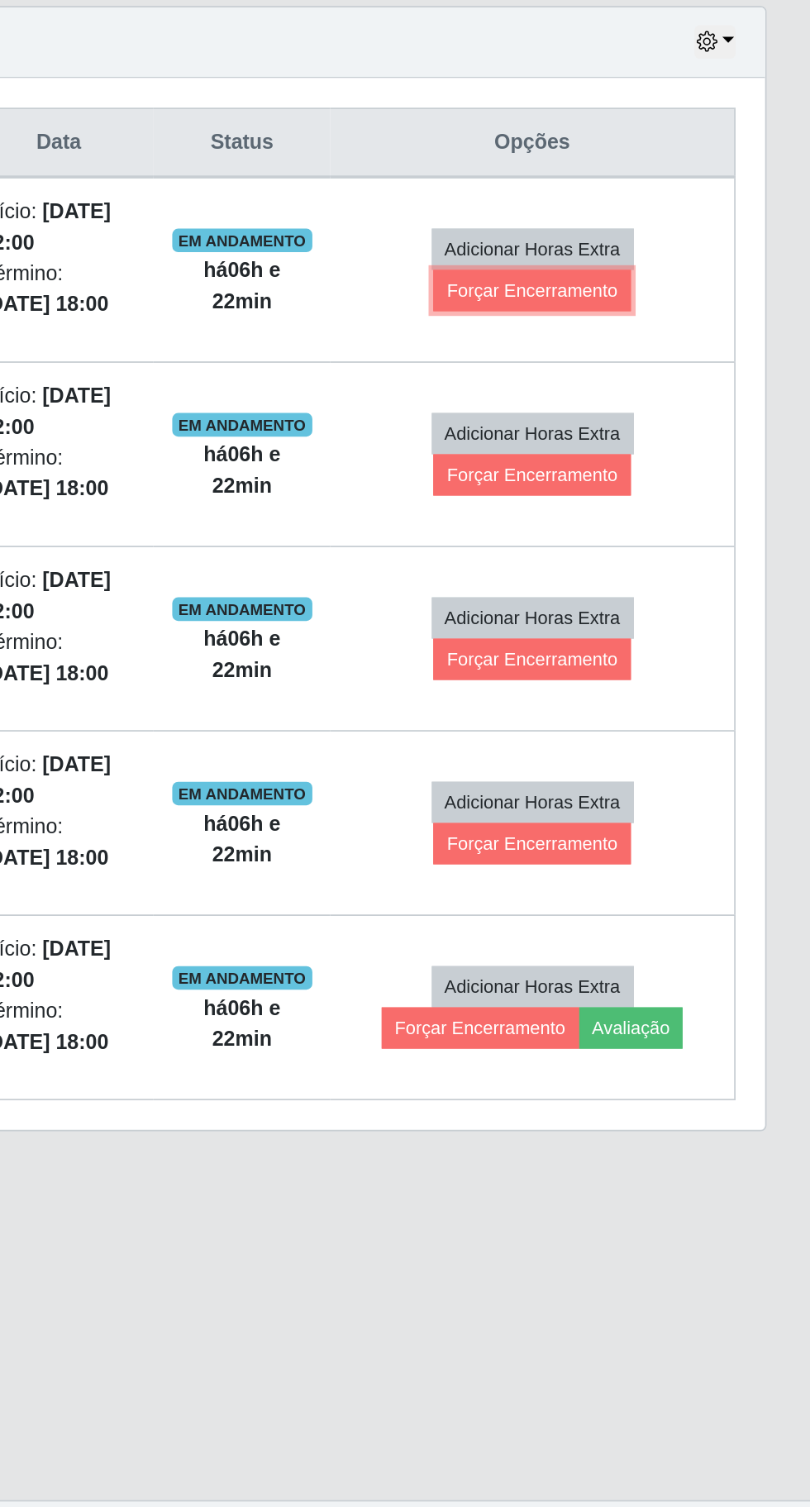
click at [666, 785] on button "Forçar Encerramento" at bounding box center [654, 787] width 111 height 23
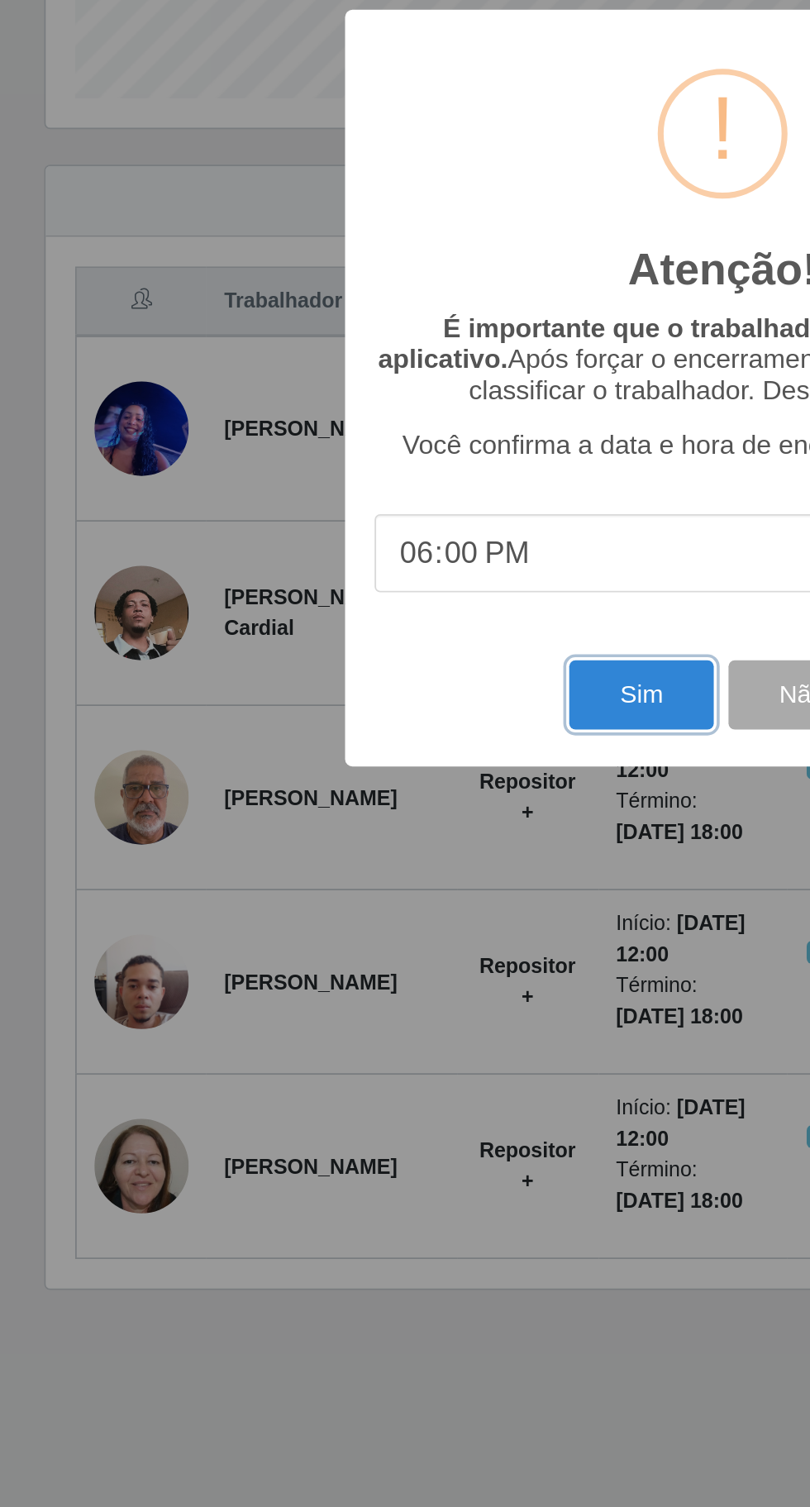
click at [355, 928] on button "Sim" at bounding box center [359, 925] width 80 height 39
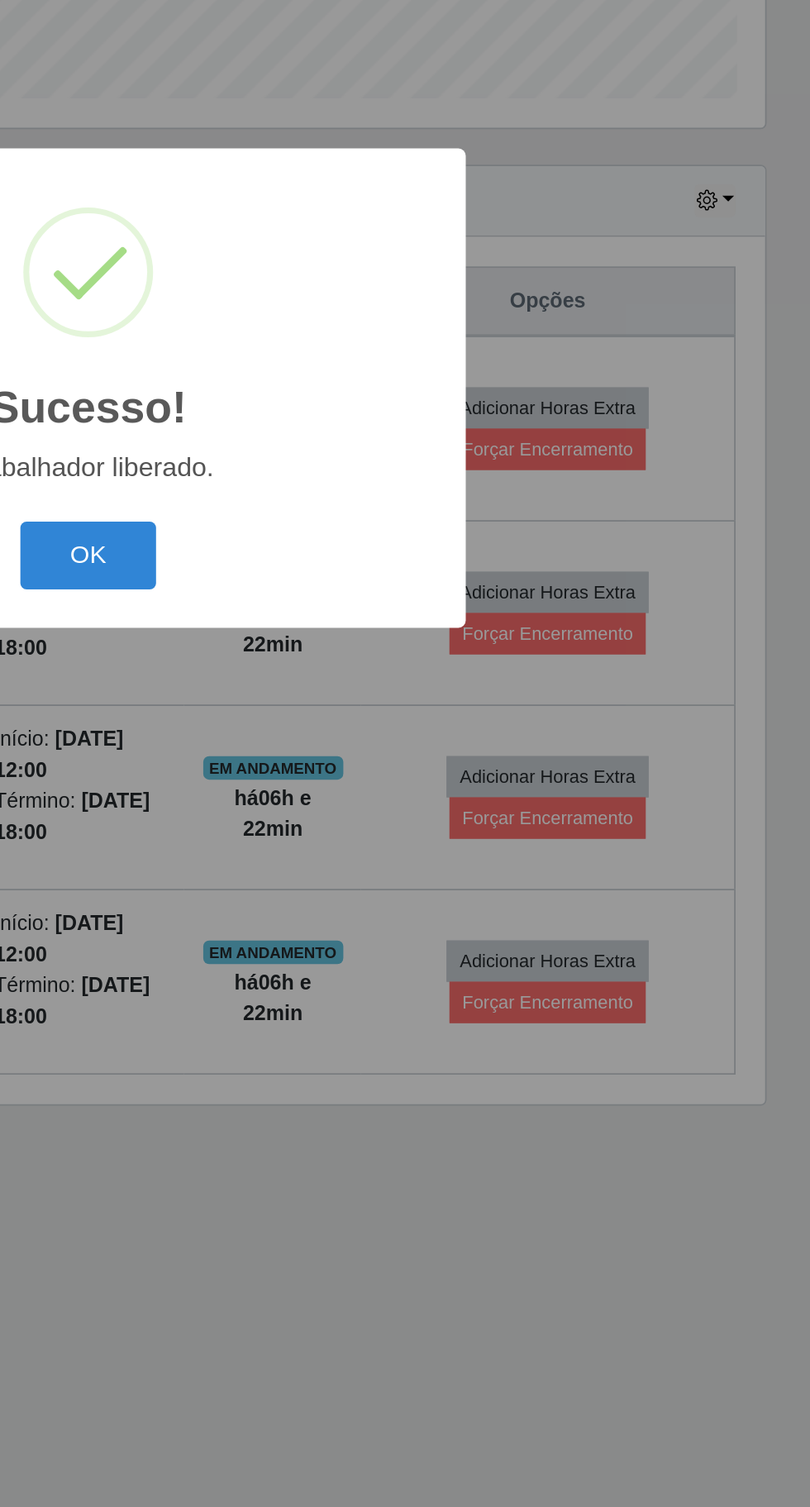
click at [420, 833] on button "OK" at bounding box center [405, 847] width 77 height 39
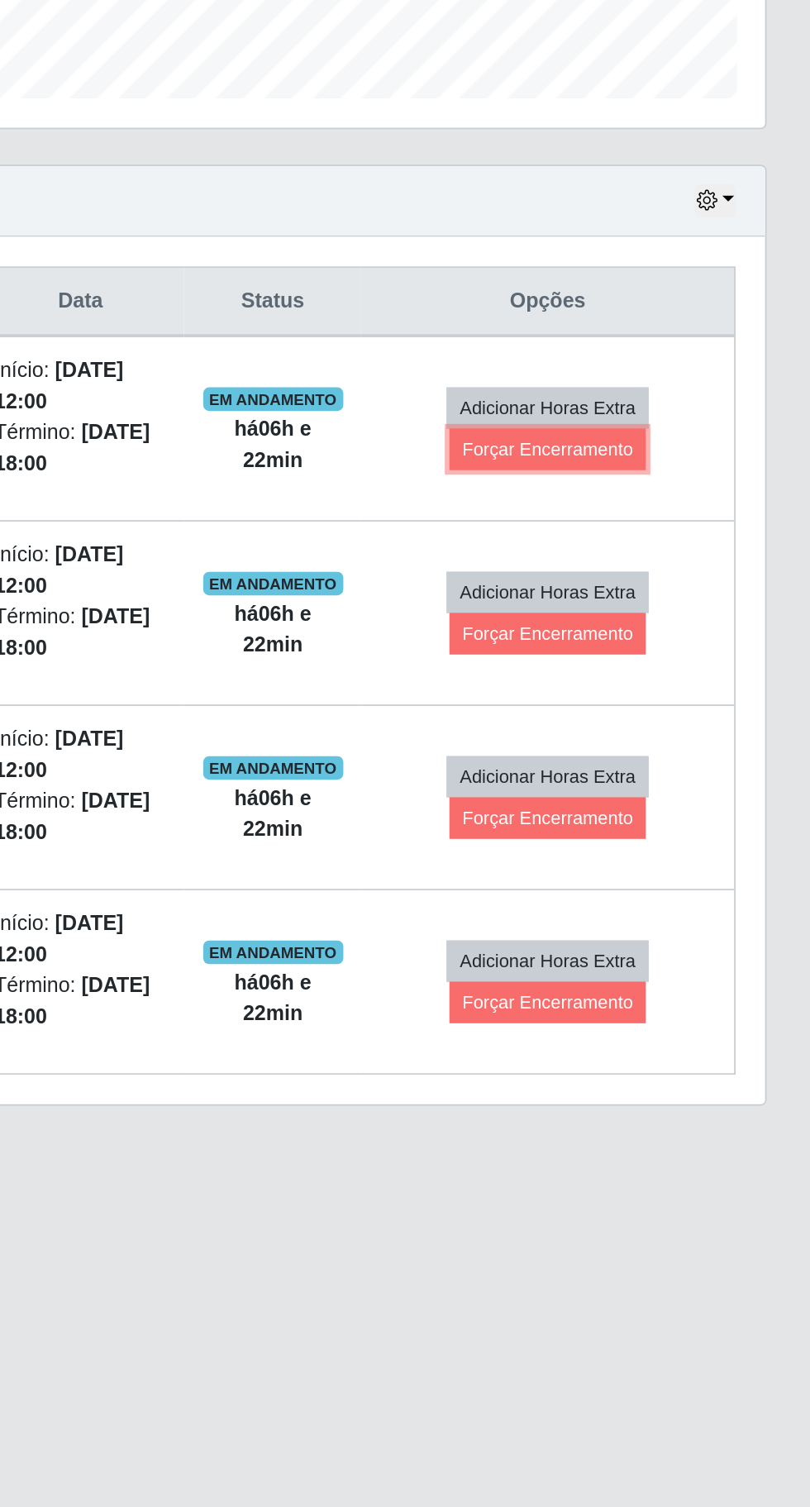
click at [683, 785] on button "Forçar Encerramento" at bounding box center [663, 787] width 111 height 23
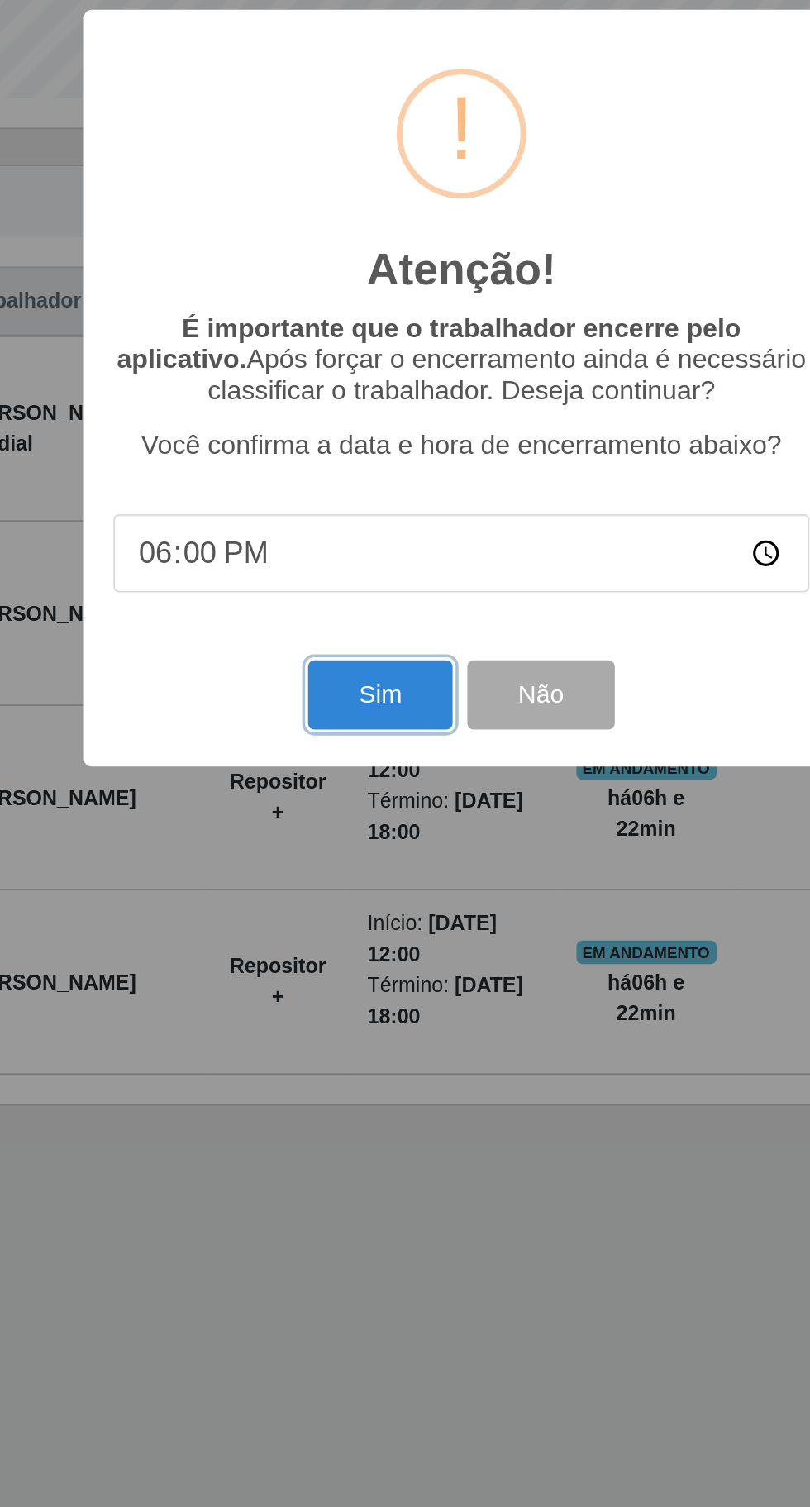
click at [348, 925] on button "Sim" at bounding box center [359, 925] width 80 height 39
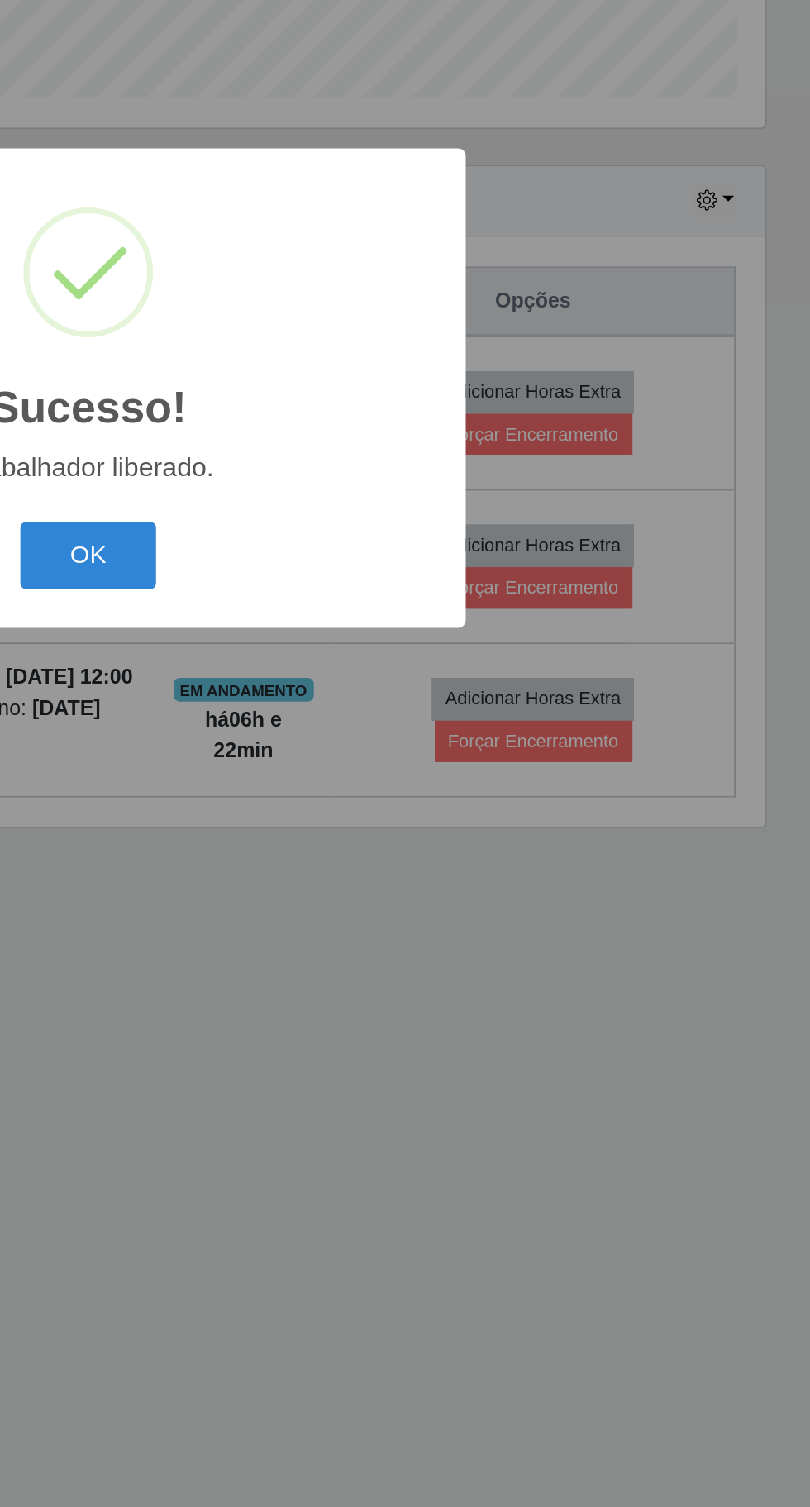
click at [412, 840] on button "OK" at bounding box center [405, 847] width 77 height 39
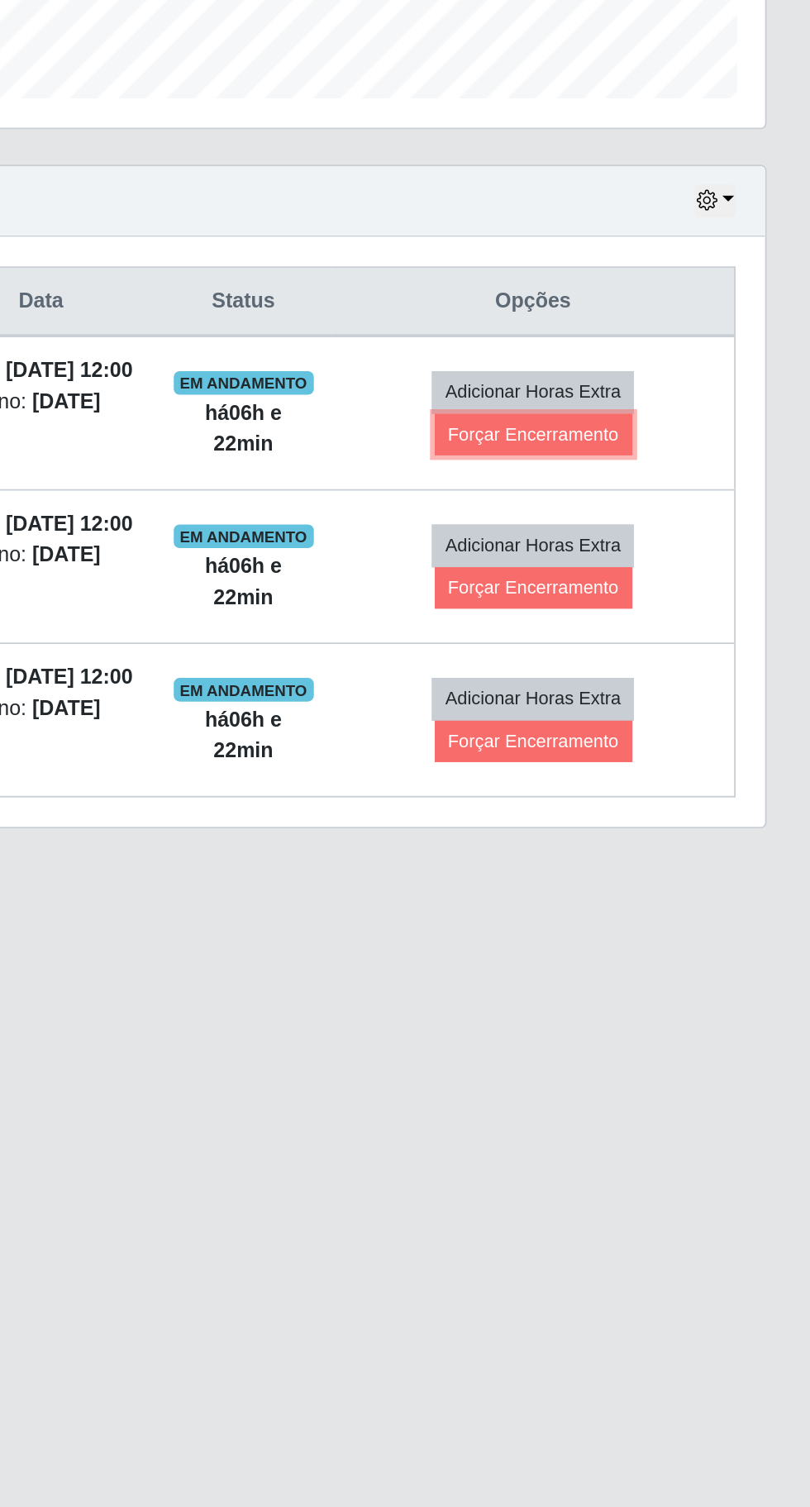
click at [699, 785] on button "Forçar Encerramento" at bounding box center [654, 779] width 111 height 23
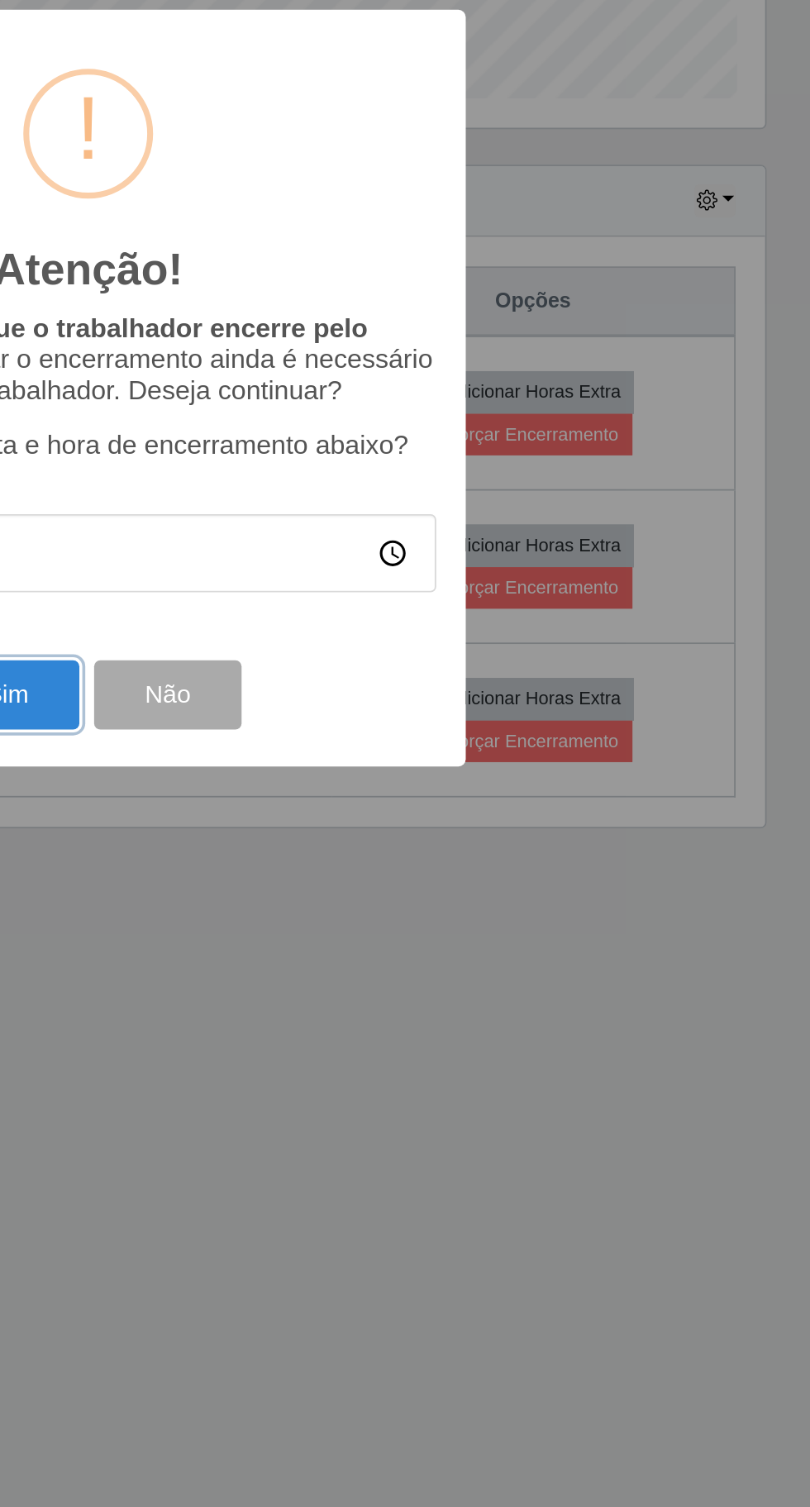
click at [391, 914] on button "Sim" at bounding box center [359, 925] width 80 height 39
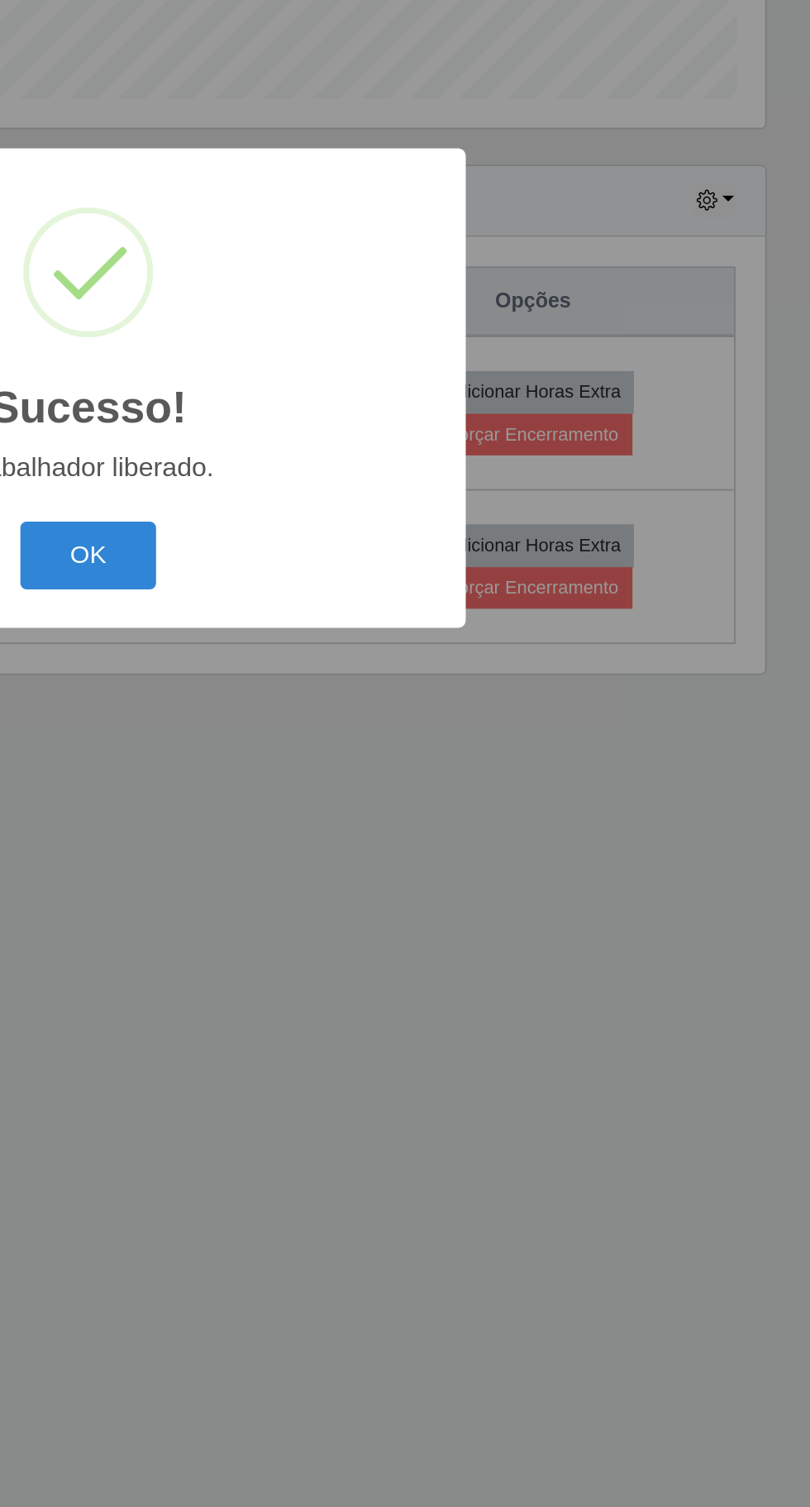
click at [414, 847] on button "OK" at bounding box center [405, 847] width 77 height 39
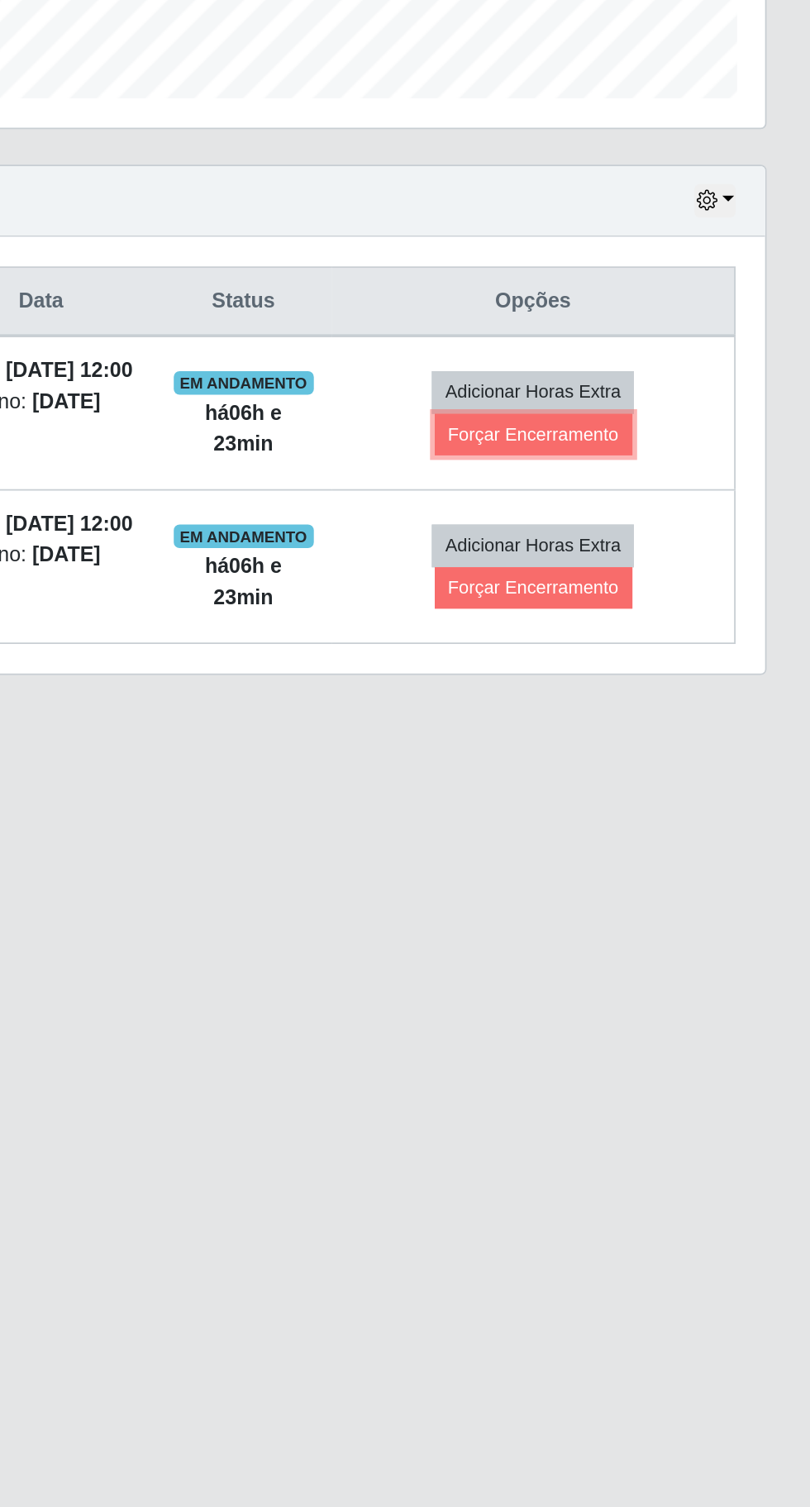
click at [685, 785] on button "Forçar Encerramento" at bounding box center [654, 779] width 111 height 23
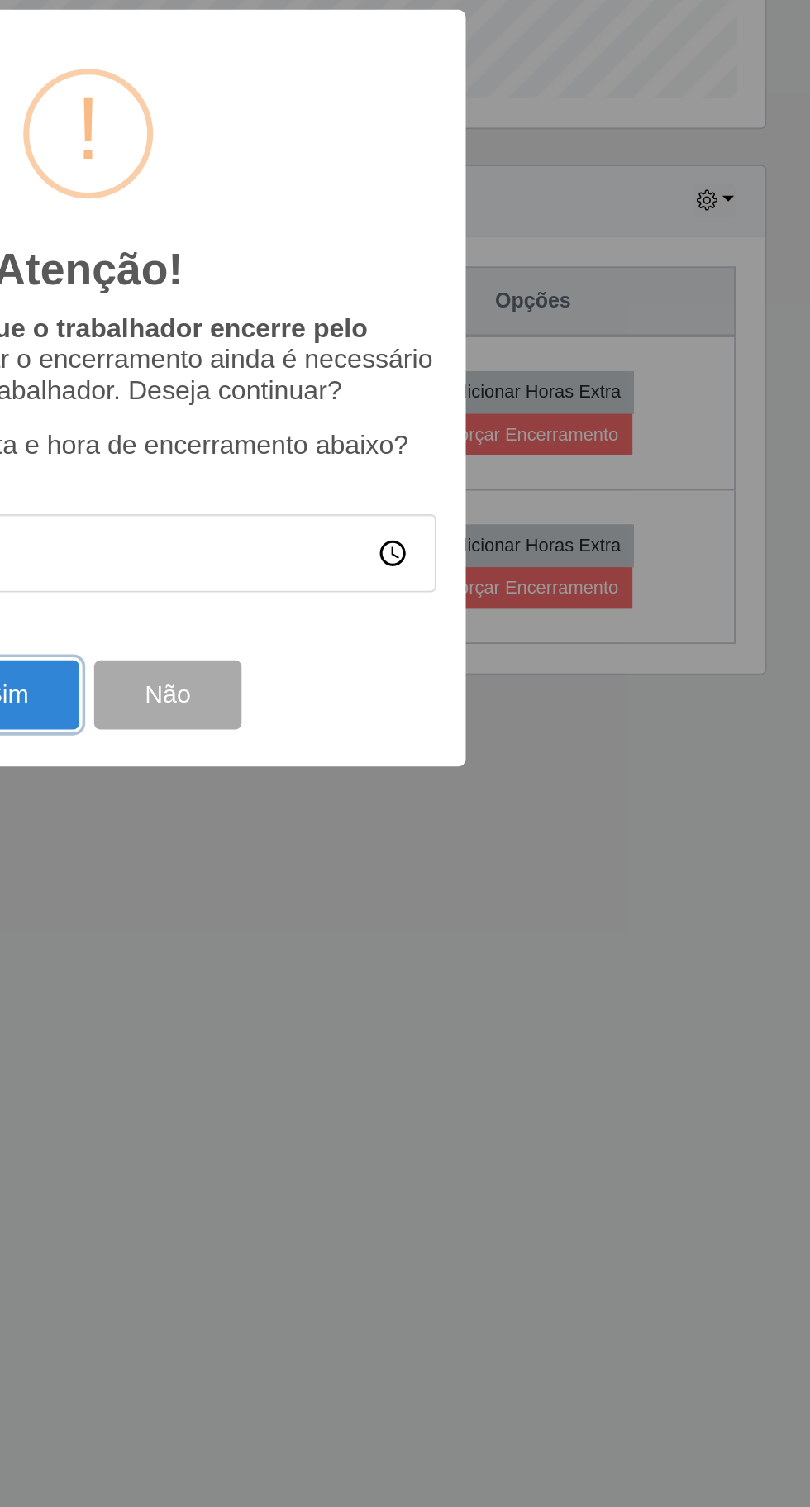
click at [390, 916] on button "Sim" at bounding box center [359, 925] width 80 height 39
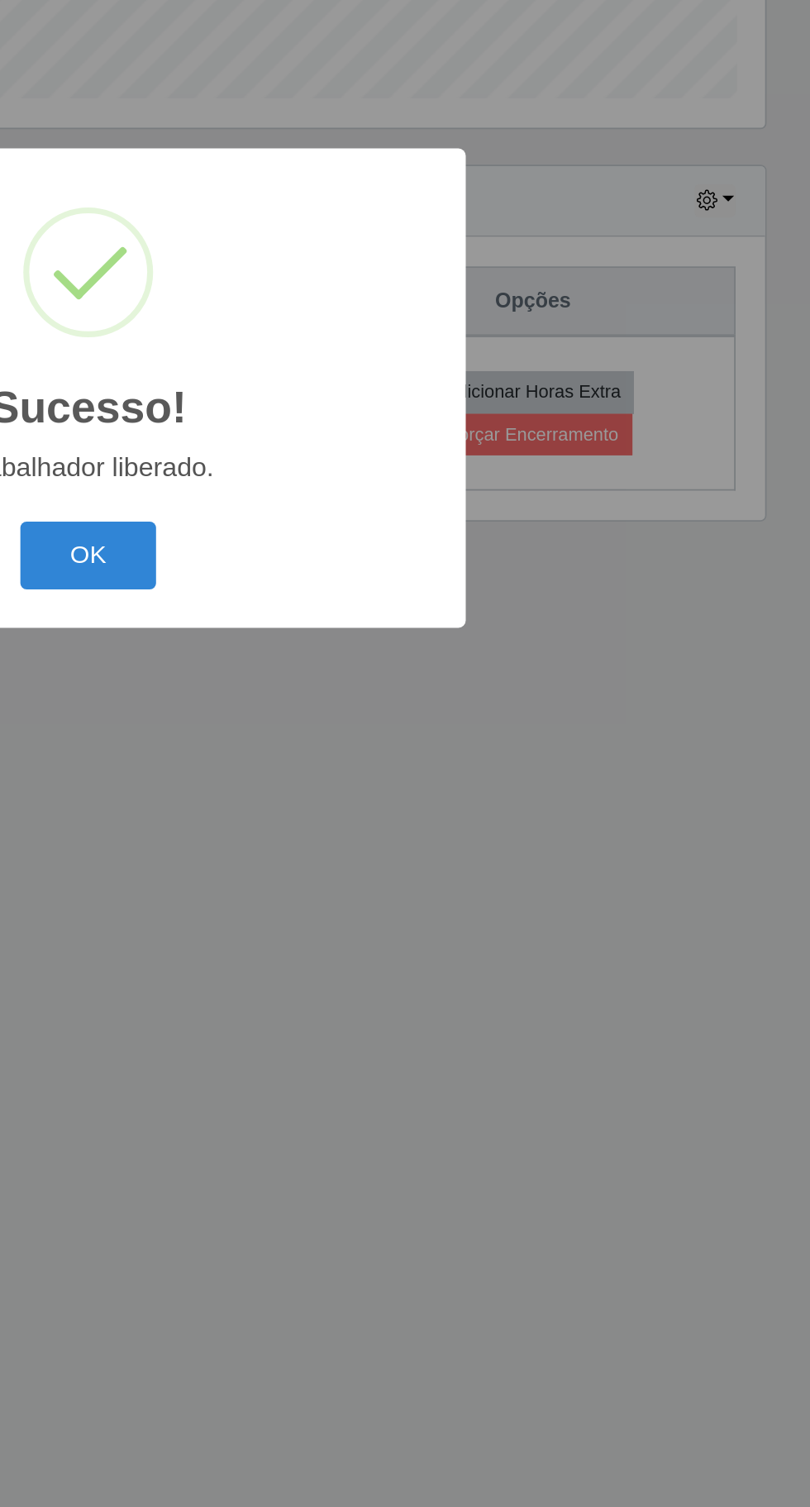
click at [415, 843] on button "OK" at bounding box center [405, 847] width 77 height 39
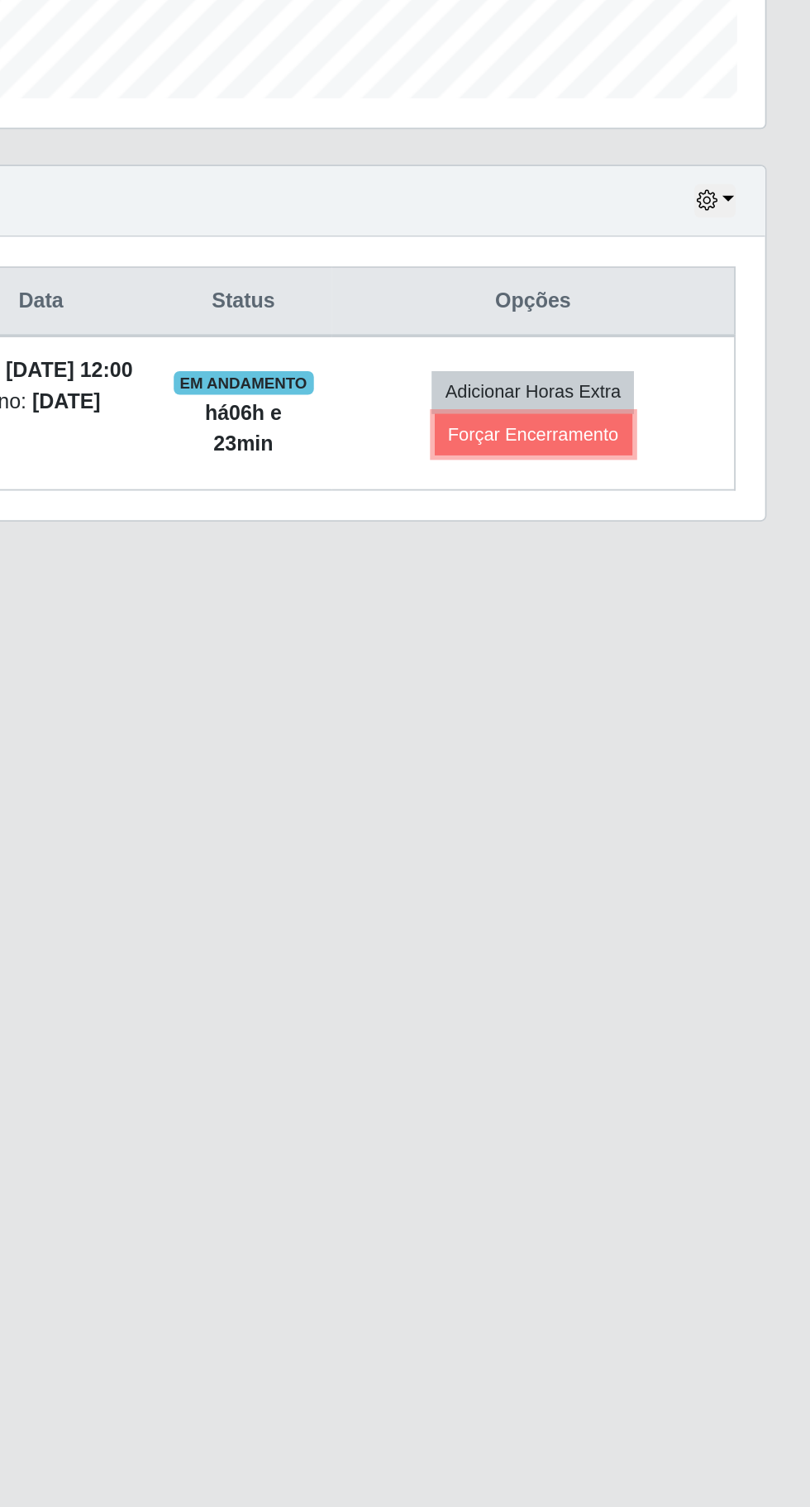
click at [687, 786] on button "Forçar Encerramento" at bounding box center [654, 779] width 111 height 23
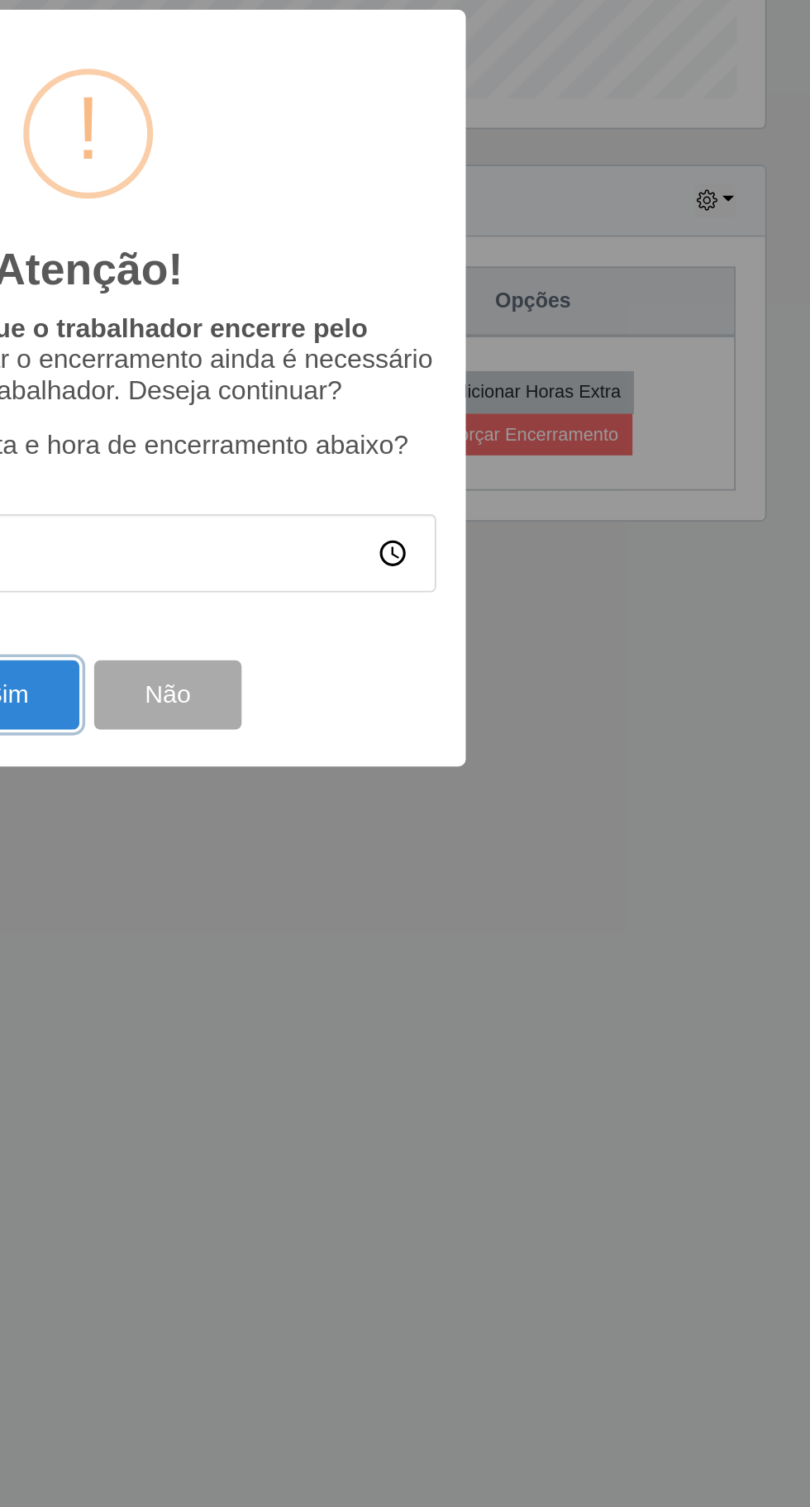
click at [387, 918] on button "Sim" at bounding box center [359, 925] width 80 height 39
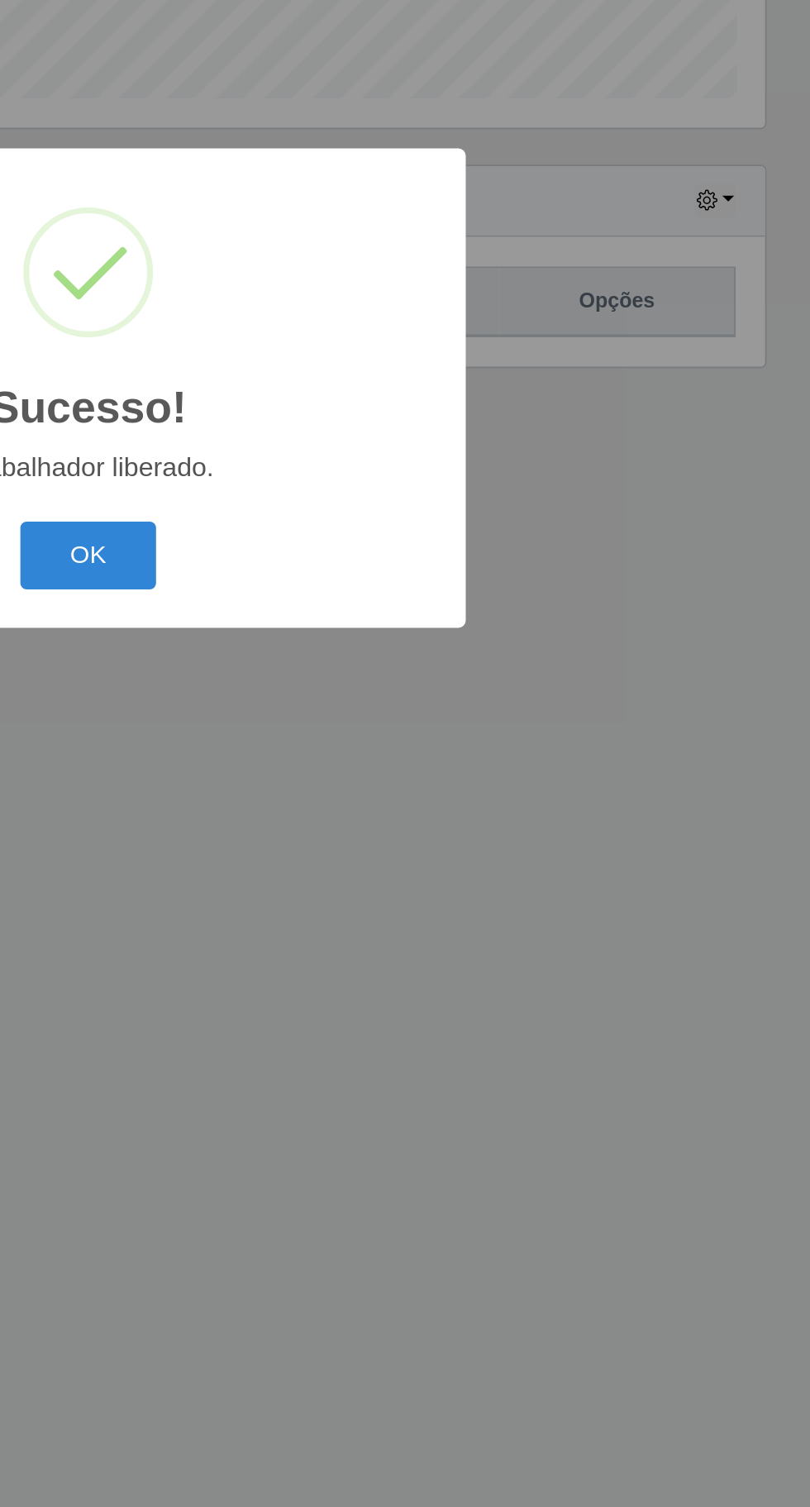
click at [415, 848] on button "OK" at bounding box center [405, 847] width 77 height 39
